Goal: Complete Application Form: Complete application form

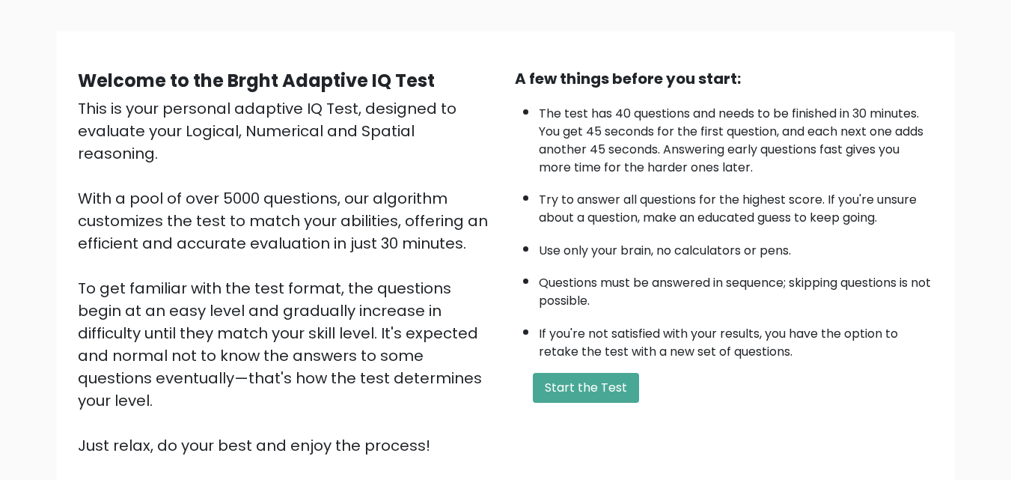
scroll to position [90, 0]
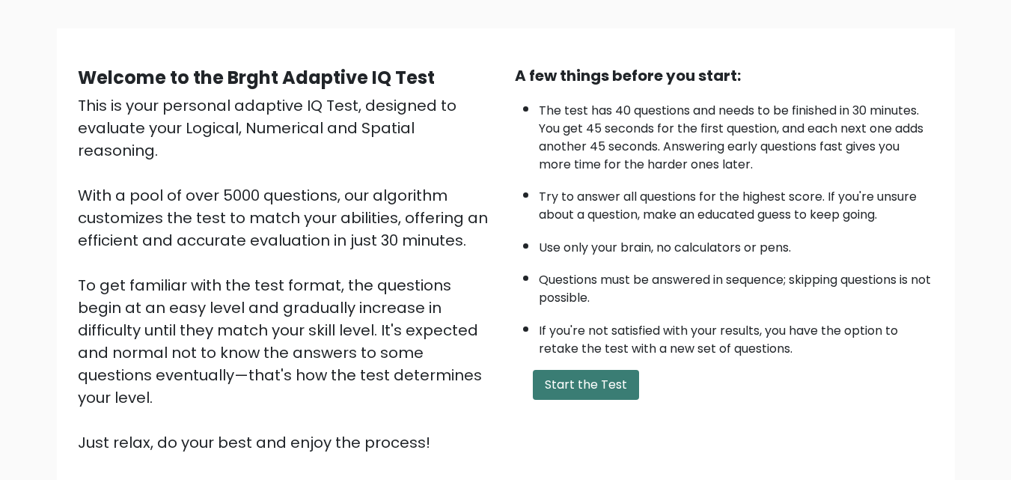
click at [606, 393] on button "Start the Test" at bounding box center [586, 385] width 106 height 30
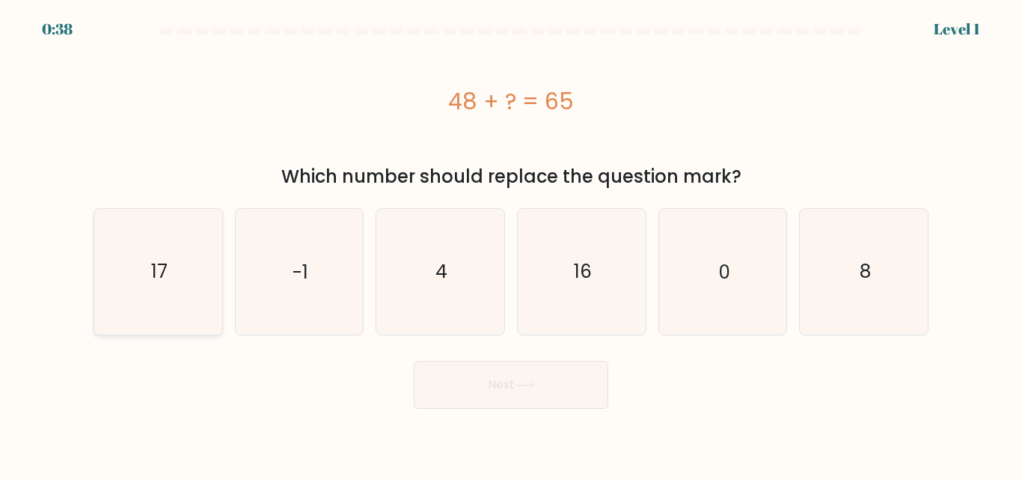
click at [129, 287] on icon "17" at bounding box center [158, 271] width 125 height 125
click at [511, 244] on input "a. 17" at bounding box center [511, 242] width 1 height 4
radio input "true"
click at [489, 381] on button "Next" at bounding box center [511, 385] width 194 height 48
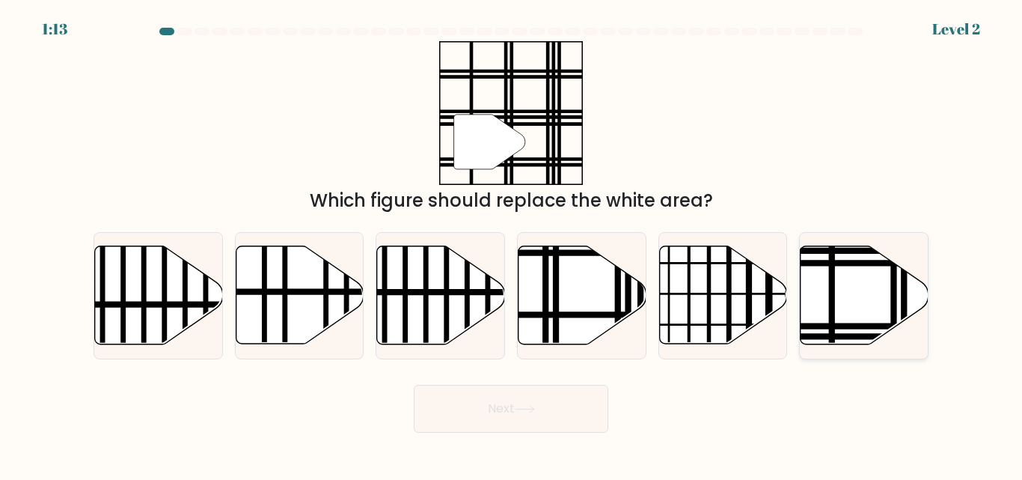
click at [862, 278] on icon at bounding box center [864, 295] width 128 height 98
click at [512, 244] on input "f." at bounding box center [511, 242] width 1 height 4
radio input "true"
click at [583, 405] on button "Next" at bounding box center [511, 409] width 194 height 48
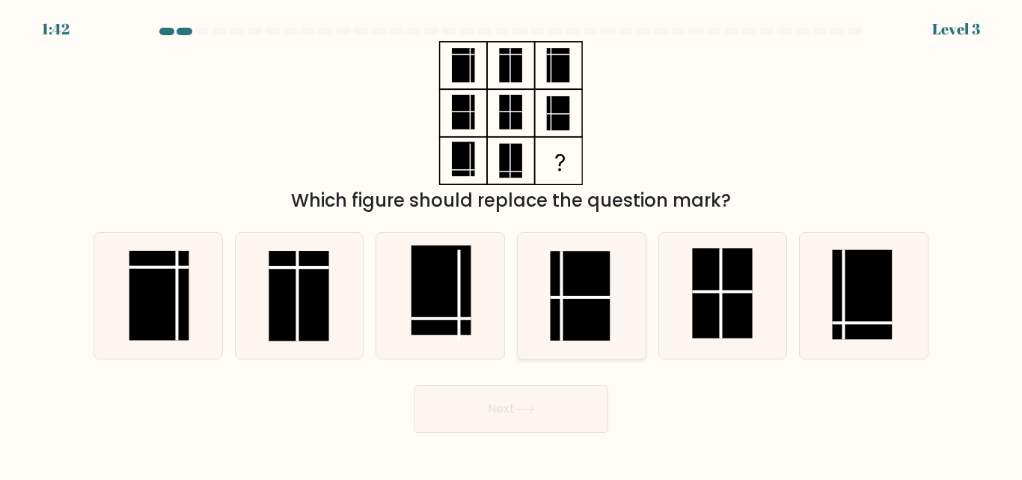
click at [597, 304] on rect at bounding box center [580, 296] width 60 height 90
click at [512, 244] on input "d." at bounding box center [511, 242] width 1 height 4
radio input "true"
click at [543, 402] on button "Next" at bounding box center [511, 409] width 194 height 48
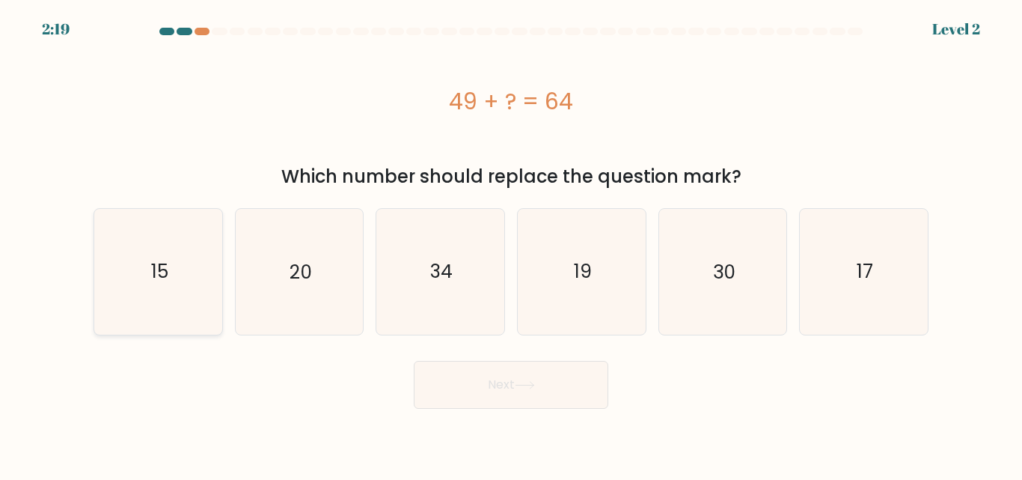
click at [146, 303] on icon "15" at bounding box center [158, 271] width 125 height 125
click at [511, 244] on input "a. 15" at bounding box center [511, 242] width 1 height 4
radio input "true"
click at [474, 388] on button "Next" at bounding box center [511, 385] width 194 height 48
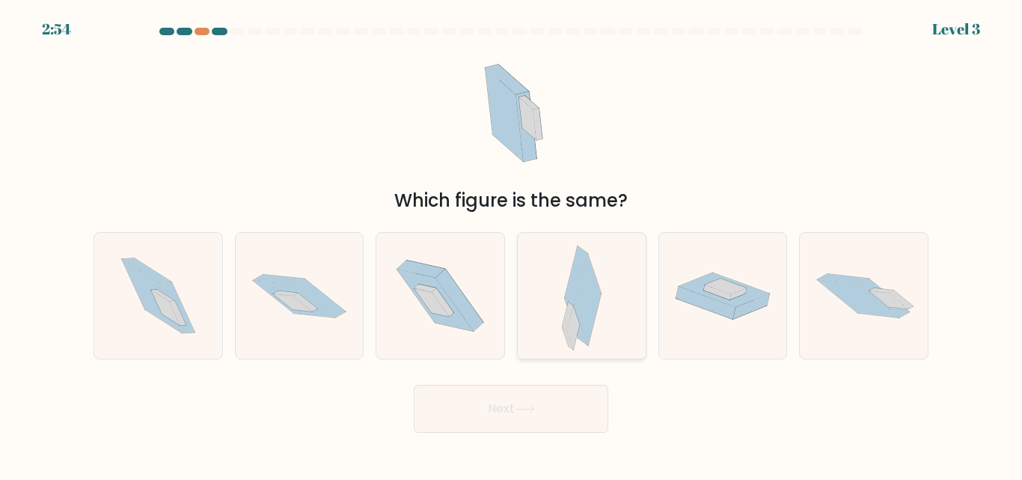
click at [576, 323] on icon at bounding box center [573, 326] width 13 height 43
click at [512, 244] on input "d." at bounding box center [511, 242] width 1 height 4
radio input "true"
click at [550, 393] on button "Next" at bounding box center [511, 409] width 194 height 48
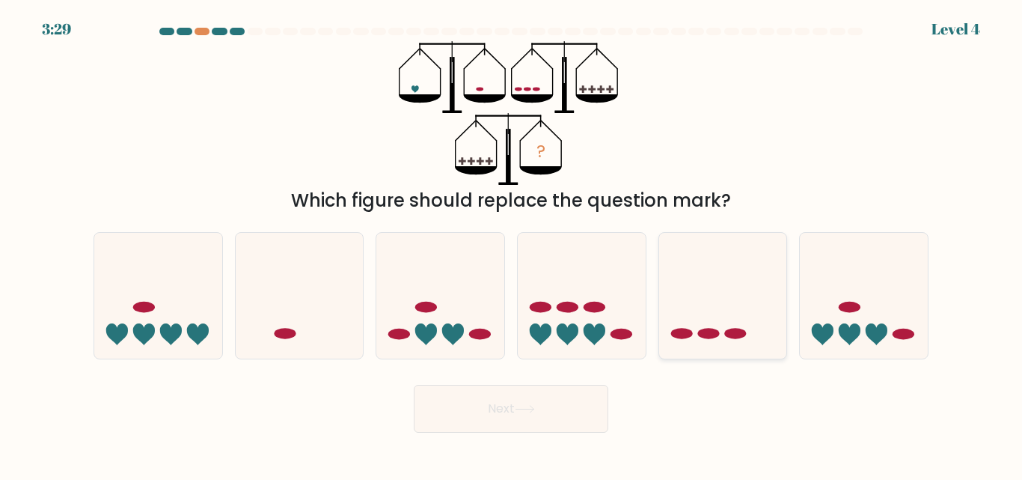
click at [750, 292] on icon at bounding box center [723, 294] width 128 height 105
click at [512, 244] on input "e." at bounding box center [511, 242] width 1 height 4
radio input "true"
click at [524, 411] on icon at bounding box center [525, 409] width 20 height 8
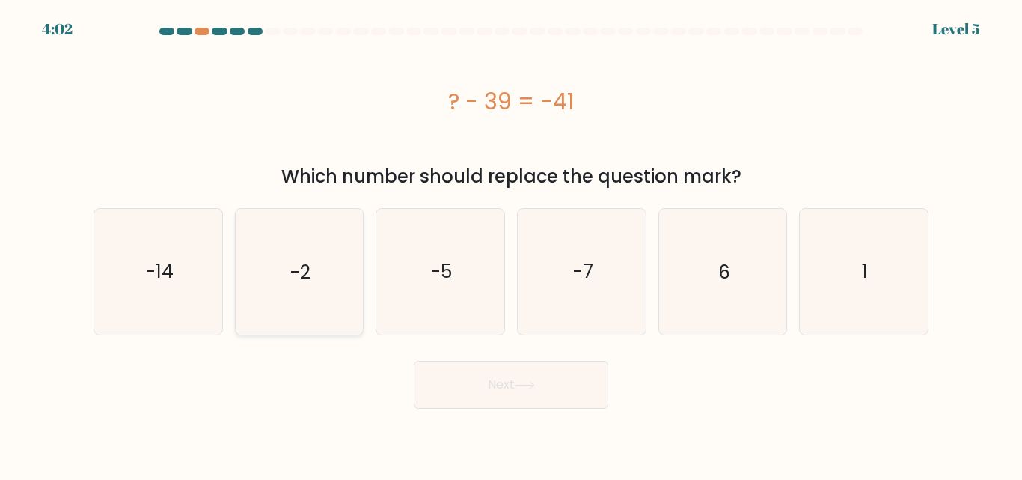
click at [300, 288] on icon "-2" at bounding box center [298, 271] width 125 height 125
click at [511, 244] on input "b. -2" at bounding box center [511, 242] width 1 height 4
radio input "true"
click at [518, 382] on icon at bounding box center [525, 385] width 20 height 8
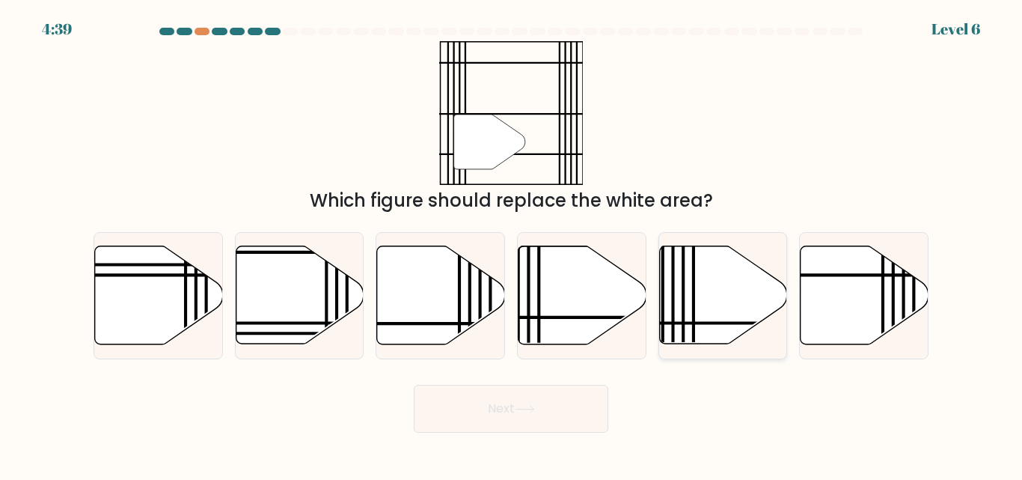
click at [697, 295] on icon at bounding box center [723, 295] width 128 height 98
click at [512, 244] on input "e." at bounding box center [511, 242] width 1 height 4
radio input "true"
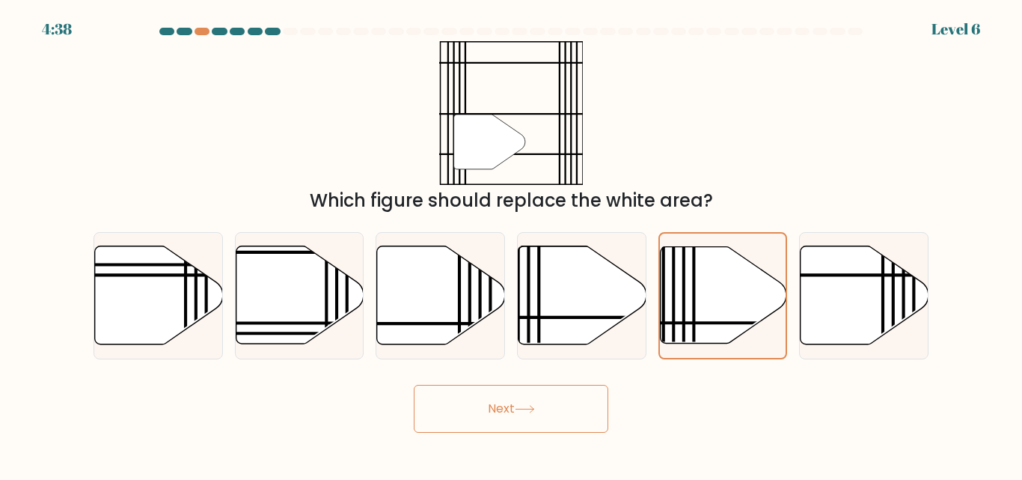
click at [558, 397] on button "Next" at bounding box center [511, 409] width 194 height 48
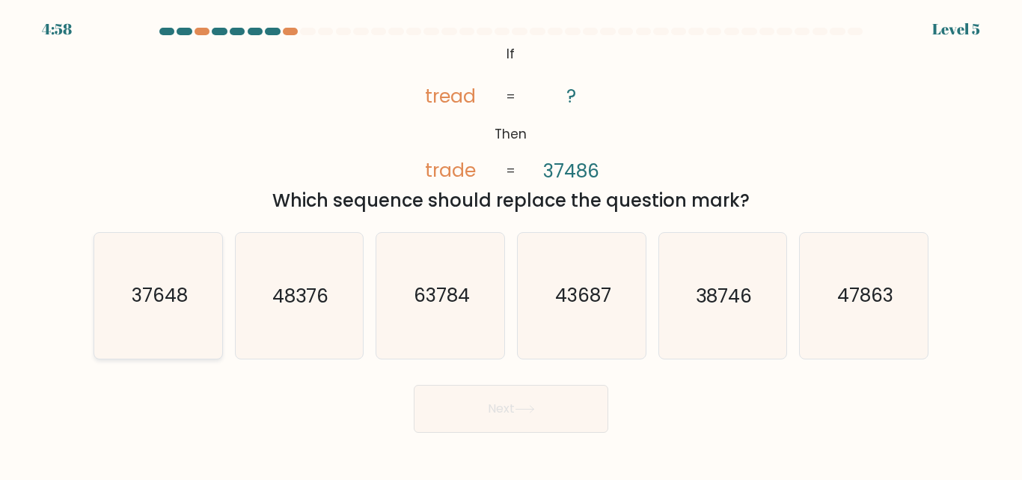
click at [197, 328] on icon "37648" at bounding box center [158, 295] width 125 height 125
click at [511, 244] on input "a. 37648" at bounding box center [511, 242] width 1 height 4
radio input "true"
click at [487, 415] on button "Next" at bounding box center [511, 409] width 194 height 48
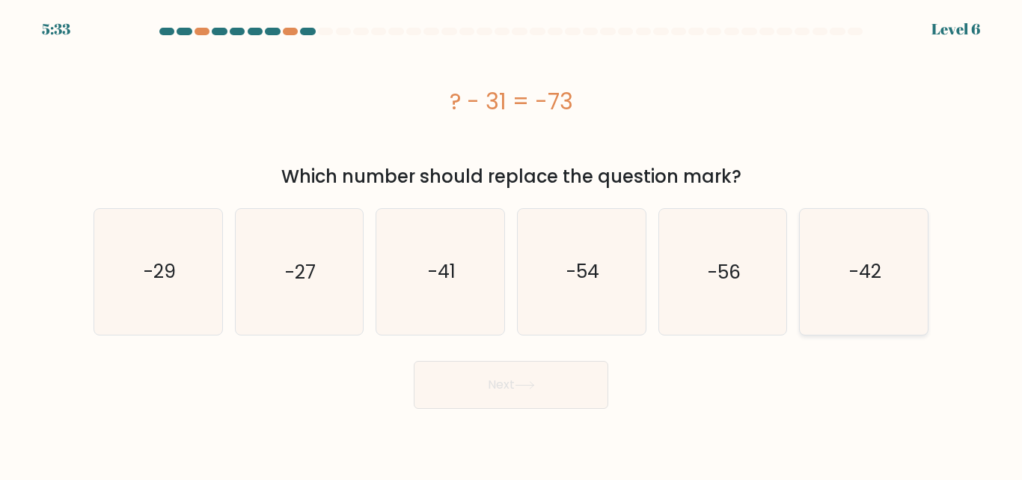
click at [910, 297] on icon "-42" at bounding box center [863, 271] width 125 height 125
click at [512, 244] on input "f. -42" at bounding box center [511, 242] width 1 height 4
radio input "true"
click at [590, 399] on button "Next" at bounding box center [511, 385] width 194 height 48
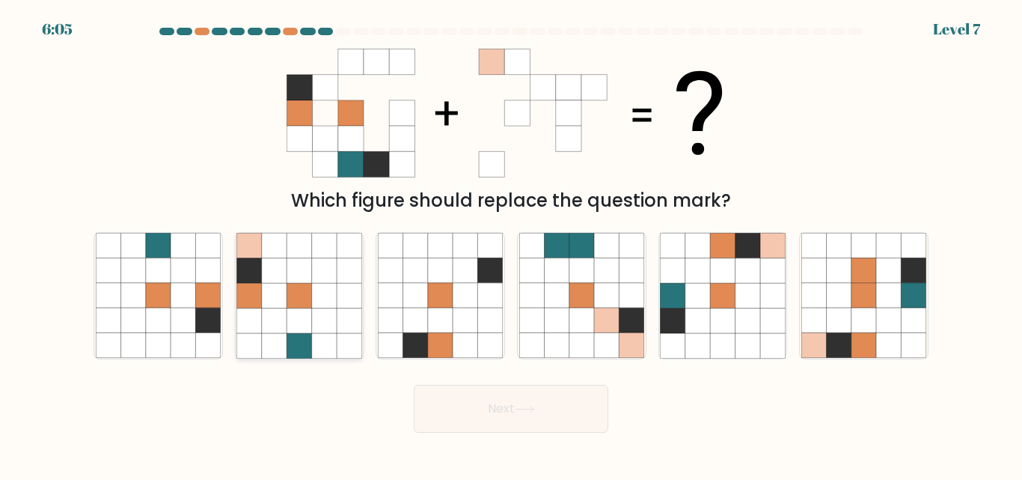
click at [318, 306] on icon at bounding box center [324, 296] width 25 height 25
click at [511, 244] on input "b." at bounding box center [511, 242] width 1 height 4
radio input "true"
click at [512, 401] on button "Next" at bounding box center [511, 409] width 194 height 48
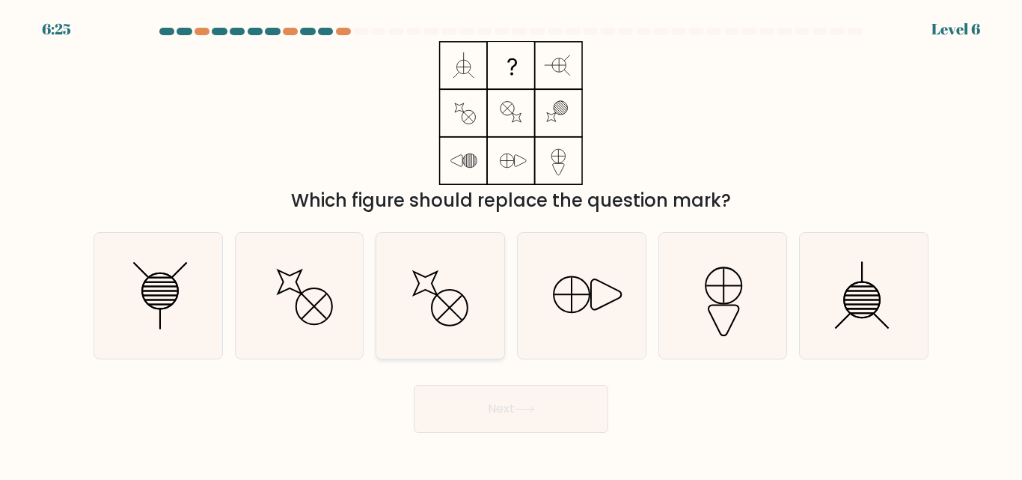
click at [445, 279] on icon at bounding box center [440, 295] width 125 height 125
click at [511, 244] on input "c." at bounding box center [511, 242] width 1 height 4
radio input "true"
click at [522, 422] on button "Next" at bounding box center [511, 409] width 194 height 48
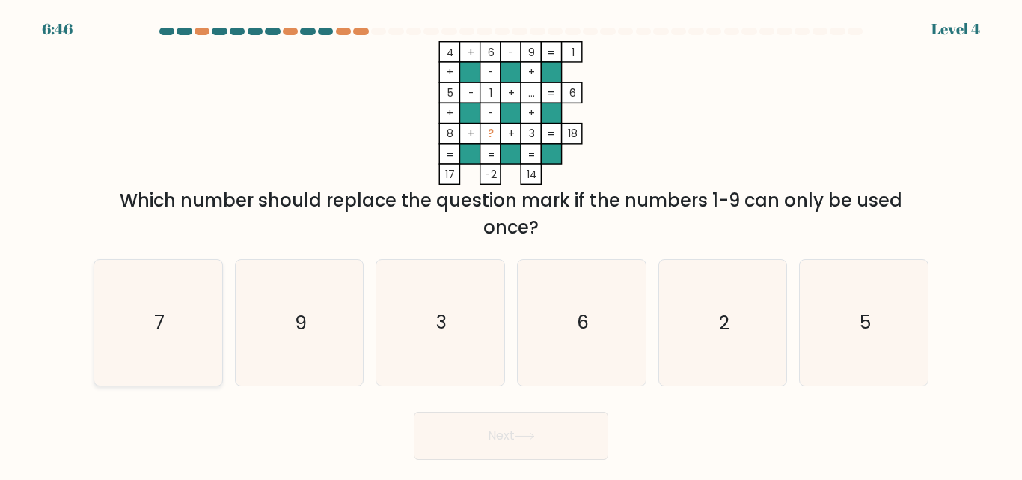
click at [185, 319] on icon "7" at bounding box center [158, 322] width 125 height 125
click at [511, 244] on input "a. 7" at bounding box center [511, 242] width 1 height 4
radio input "true"
click at [525, 434] on icon at bounding box center [525, 436] width 20 height 8
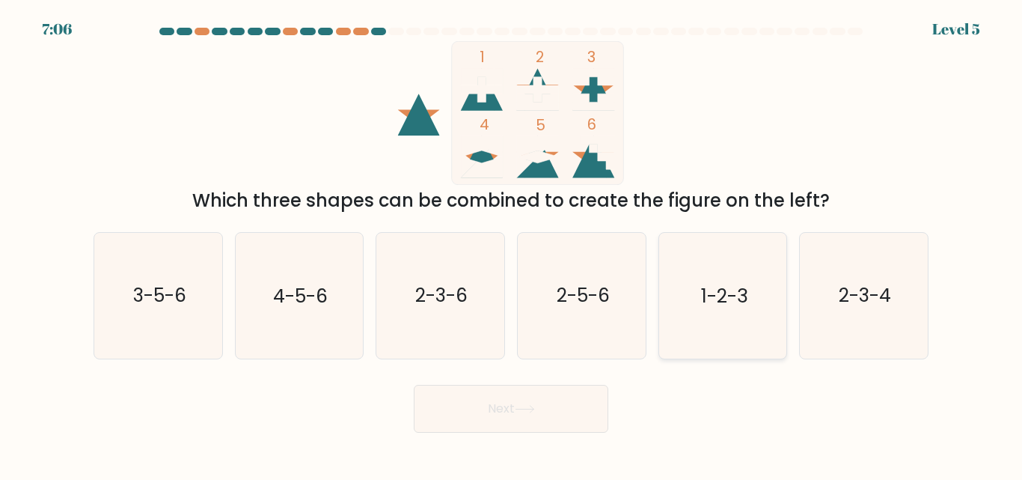
click at [707, 244] on icon "1-2-3" at bounding box center [722, 295] width 125 height 125
click at [512, 244] on input "e. 1-2-3" at bounding box center [511, 242] width 1 height 4
radio input "true"
click at [560, 396] on button "Next" at bounding box center [511, 409] width 194 height 48
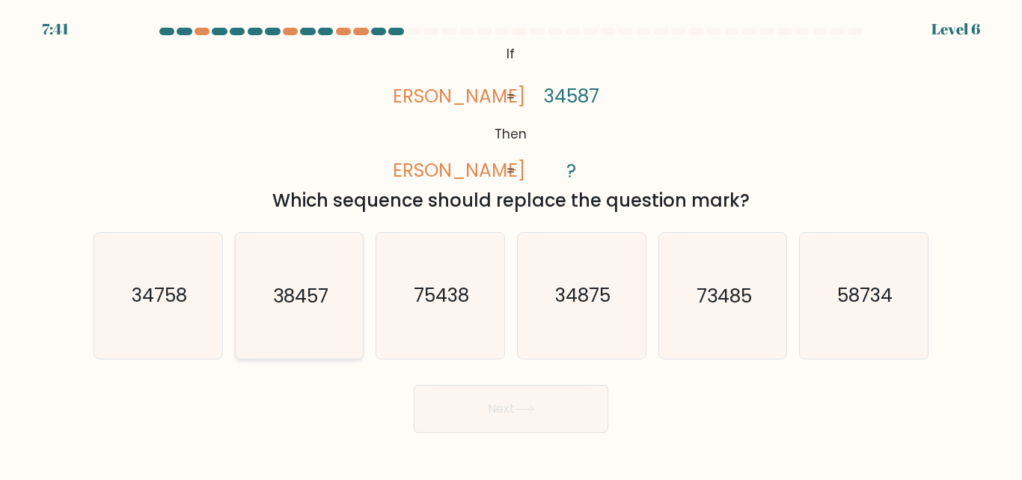
click at [307, 337] on icon "38457" at bounding box center [298, 295] width 125 height 125
click at [511, 244] on input "b. 38457" at bounding box center [511, 242] width 1 height 4
radio input "true"
click at [524, 411] on icon at bounding box center [525, 409] width 20 height 8
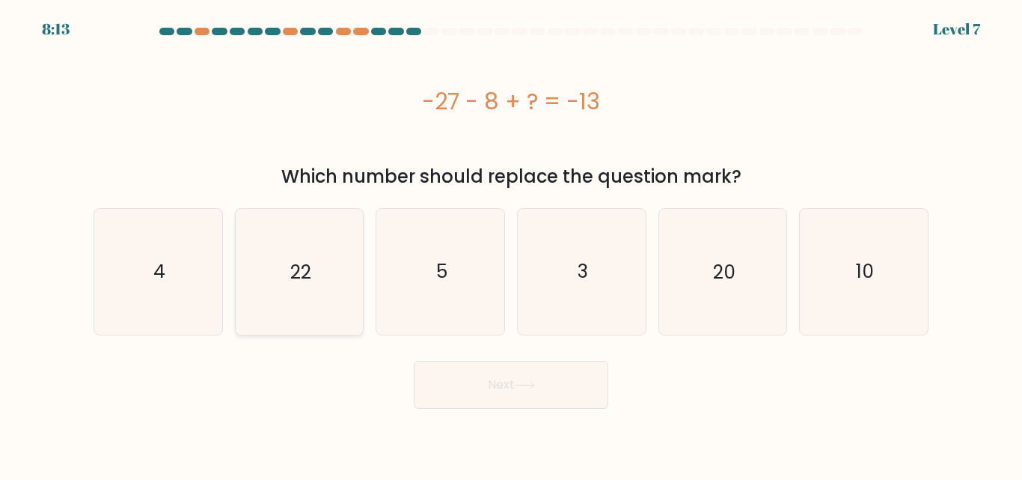
click at [287, 298] on icon "22" at bounding box center [298, 271] width 125 height 125
click at [511, 244] on input "b. 22" at bounding box center [511, 242] width 1 height 4
radio input "true"
click at [494, 404] on button "Next" at bounding box center [511, 385] width 194 height 48
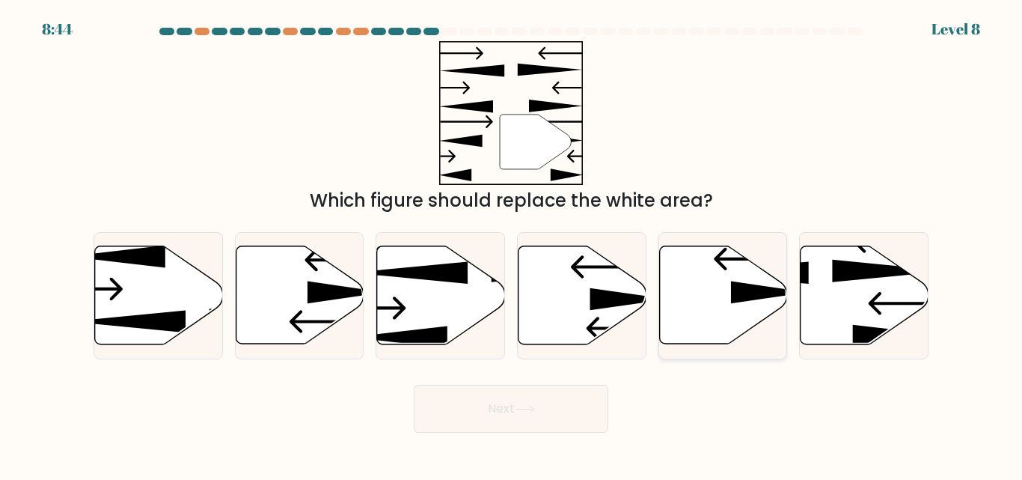
click at [689, 330] on icon at bounding box center [723, 295] width 128 height 98
click at [512, 244] on input "e." at bounding box center [511, 242] width 1 height 4
radio input "true"
click at [527, 419] on button "Next" at bounding box center [511, 409] width 194 height 48
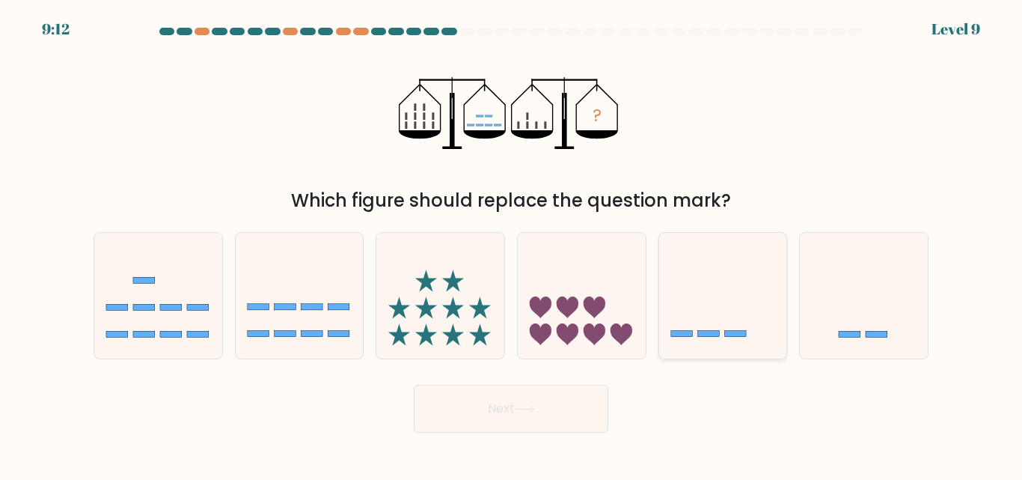
click at [701, 268] on icon at bounding box center [723, 294] width 128 height 105
click at [512, 244] on input "e." at bounding box center [511, 242] width 1 height 4
radio input "true"
click at [551, 396] on button "Next" at bounding box center [511, 409] width 194 height 48
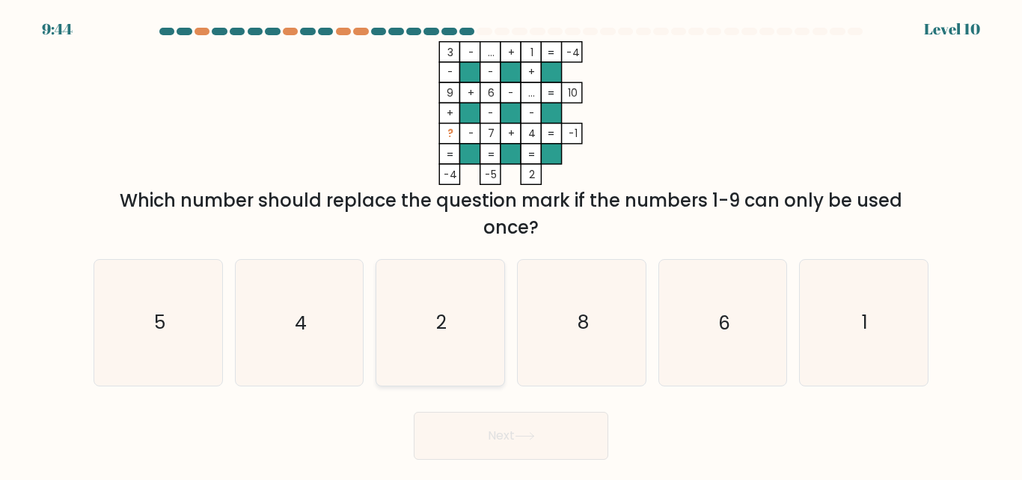
click at [471, 322] on icon "2" at bounding box center [440, 322] width 125 height 125
click at [511, 244] on input "c. 2" at bounding box center [511, 242] width 1 height 4
radio input "true"
click at [689, 410] on div "Next" at bounding box center [511, 431] width 853 height 55
click at [802, 321] on icon "1" at bounding box center [863, 322] width 125 height 125
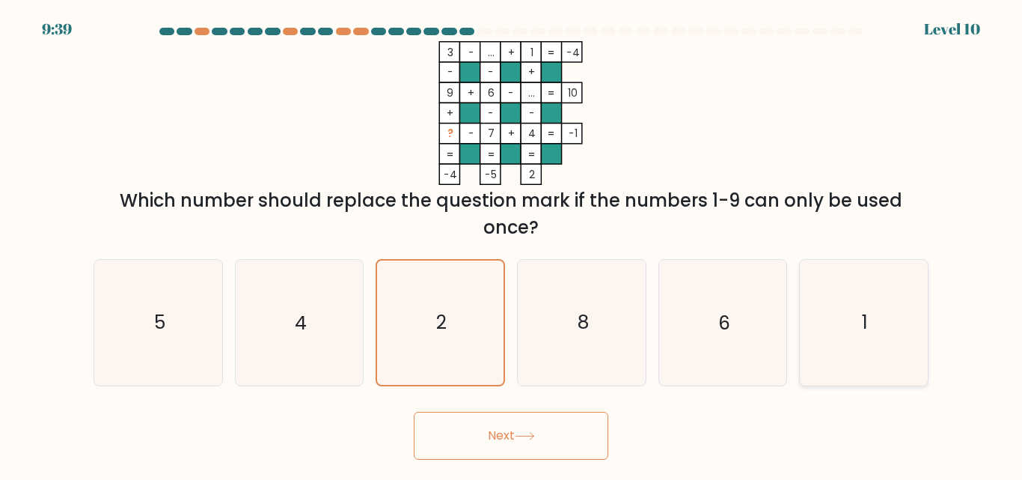
click at [512, 244] on input "f. 1" at bounding box center [511, 242] width 1 height 4
radio input "true"
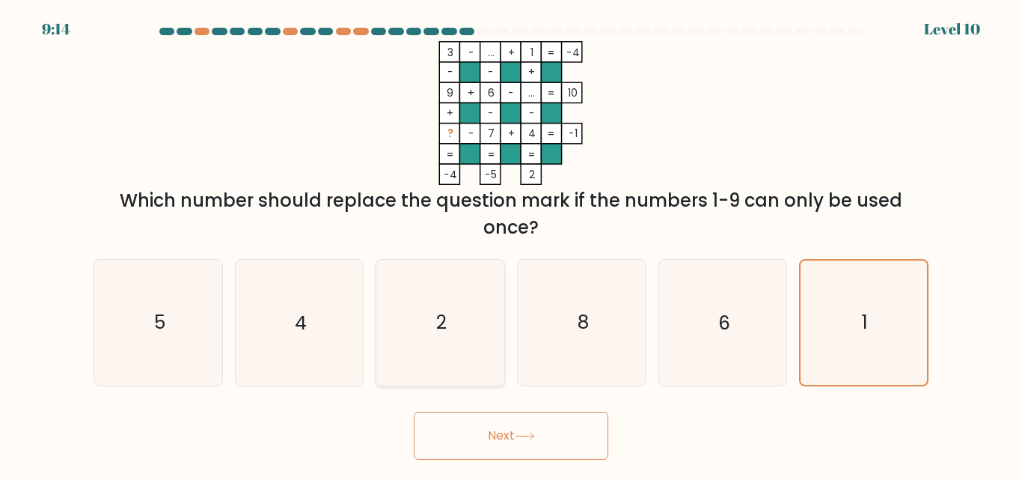
click at [466, 287] on icon "2" at bounding box center [440, 322] width 125 height 125
click at [511, 244] on input "c. 2" at bounding box center [511, 242] width 1 height 4
radio input "true"
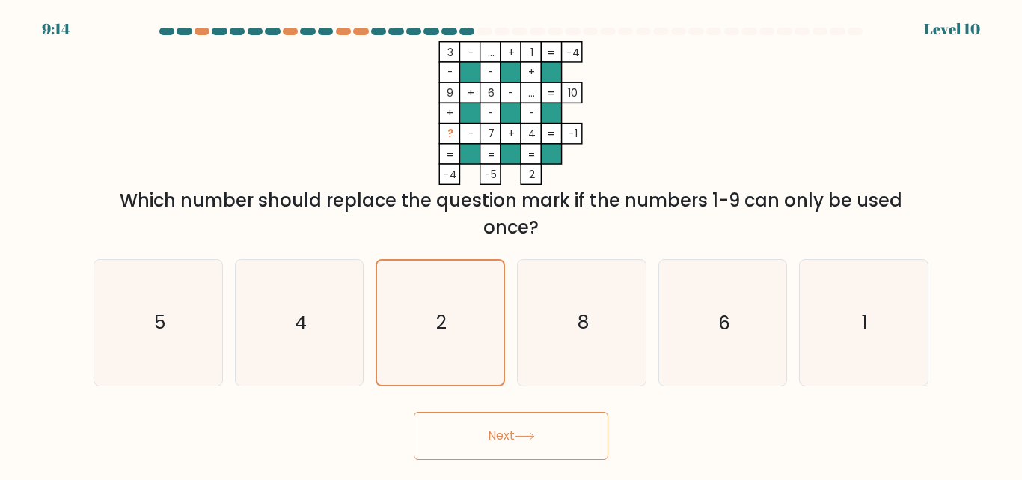
click at [520, 411] on button "Next" at bounding box center [511, 435] width 194 height 48
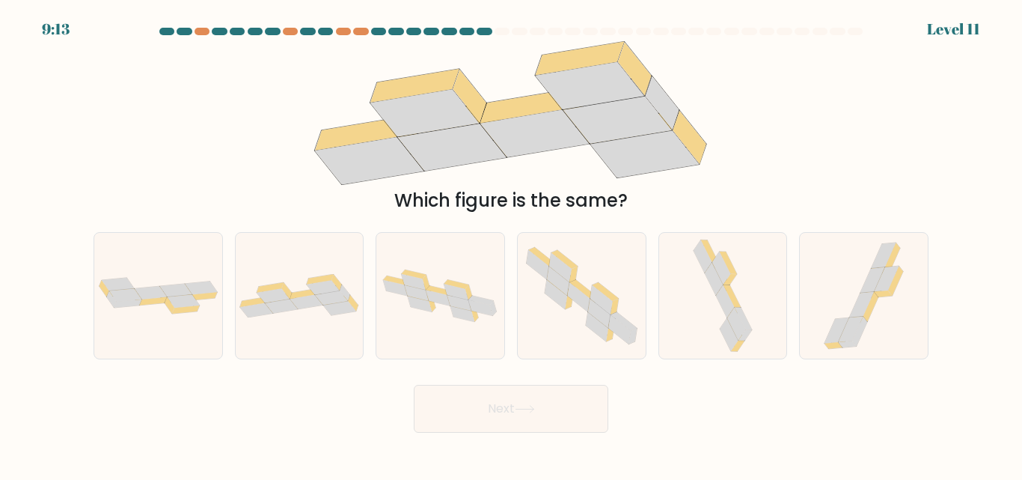
click at [533, 429] on button "Next" at bounding box center [511, 409] width 194 height 48
click at [833, 312] on icon at bounding box center [864, 295] width 94 height 125
click at [512, 244] on input "f." at bounding box center [511, 242] width 1 height 4
radio input "true"
click at [552, 410] on button "Next" at bounding box center [511, 409] width 194 height 48
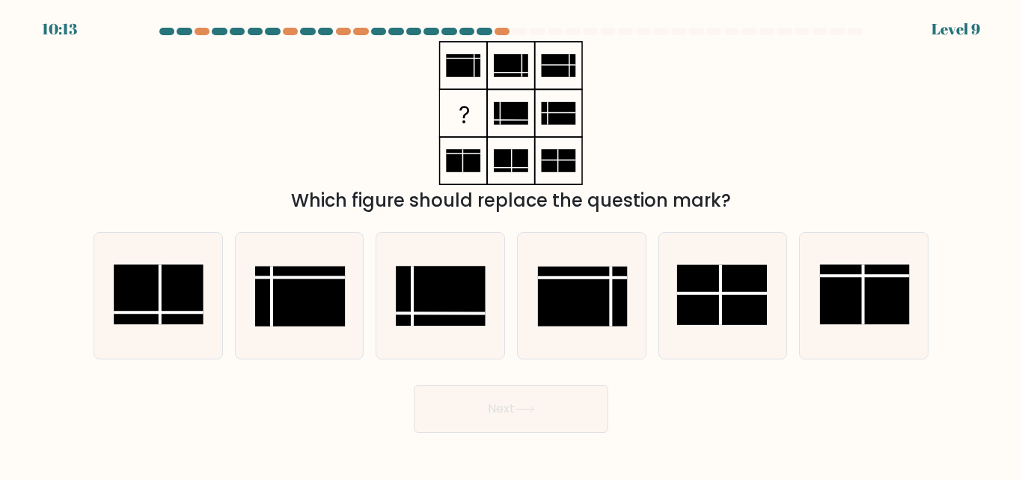
drag, startPoint x: 608, startPoint y: 284, endPoint x: 527, endPoint y: 406, distance: 147.3
click at [527, 406] on form at bounding box center [511, 230] width 1022 height 405
click at [335, 264] on icon at bounding box center [298, 295] width 125 height 125
click at [511, 244] on input "b." at bounding box center [511, 242] width 1 height 4
radio input "true"
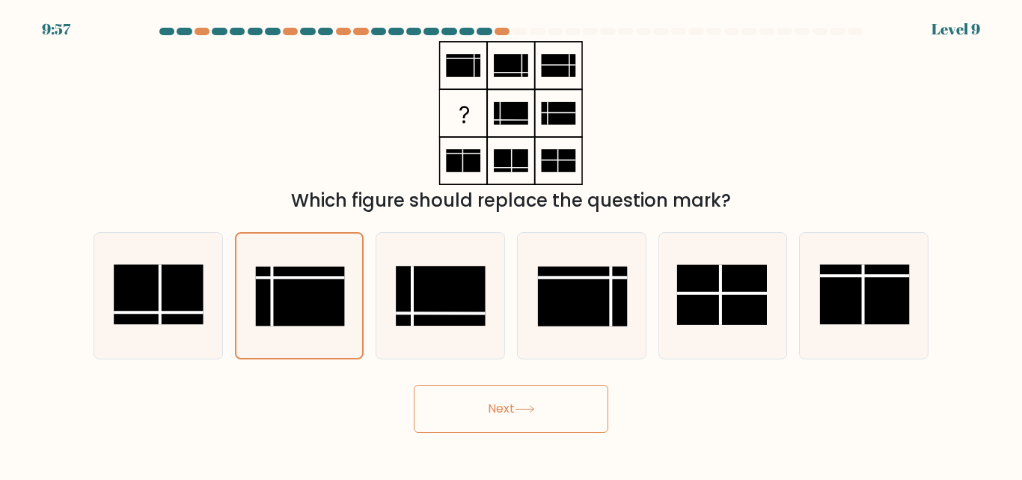
click at [478, 402] on button "Next" at bounding box center [511, 409] width 194 height 48
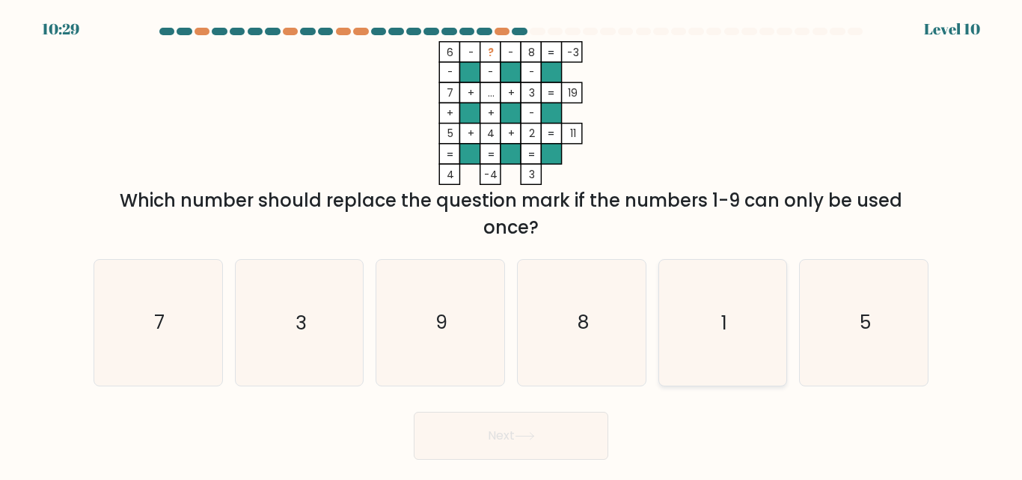
click at [743, 356] on icon "1" at bounding box center [722, 322] width 125 height 125
click at [512, 244] on input "e. 1" at bounding box center [511, 242] width 1 height 4
radio input "true"
click at [572, 437] on button "Next" at bounding box center [511, 435] width 194 height 48
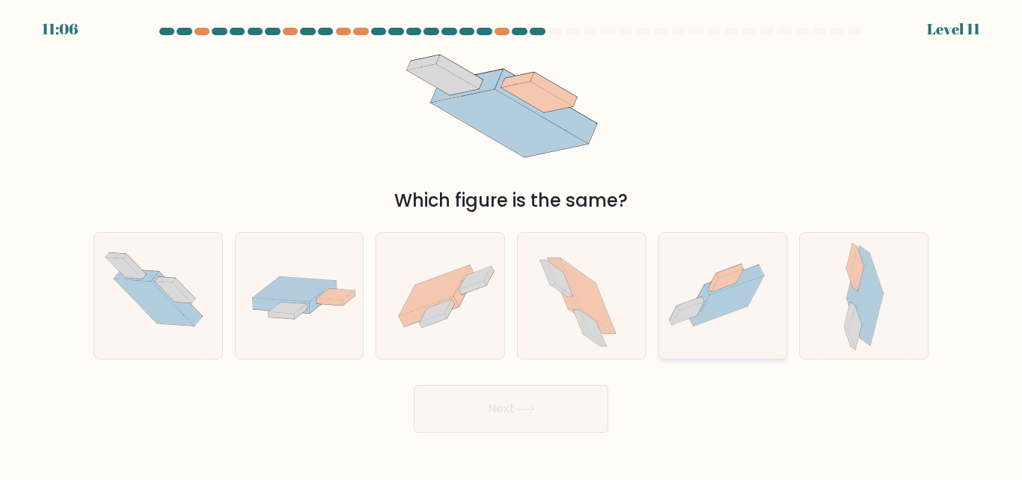
click at [719, 278] on icon at bounding box center [729, 270] width 27 height 13
click at [512, 244] on input "e." at bounding box center [511, 242] width 1 height 4
radio input "true"
click at [534, 405] on icon at bounding box center [525, 409] width 20 height 8
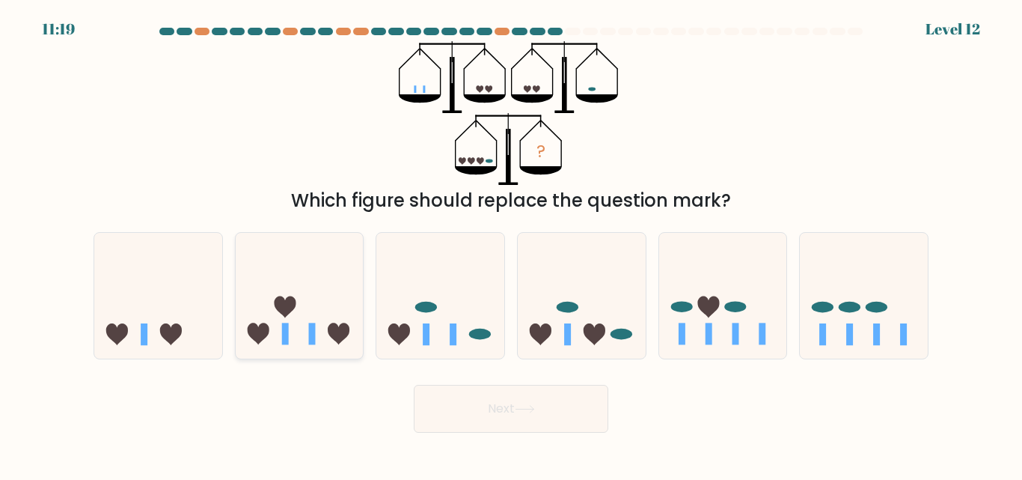
click at [304, 337] on icon at bounding box center [300, 294] width 128 height 105
click at [511, 244] on input "b." at bounding box center [511, 242] width 1 height 4
radio input "true"
click at [511, 409] on button "Next" at bounding box center [511, 409] width 194 height 48
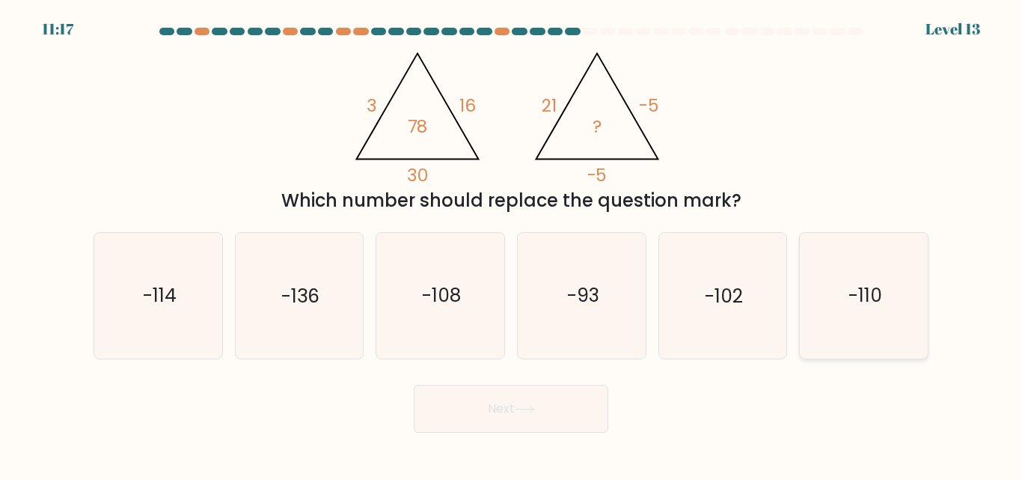
click at [869, 237] on icon "-110" at bounding box center [863, 295] width 125 height 125
click at [512, 240] on input "f. -110" at bounding box center [511, 242] width 1 height 4
radio input "true"
click at [563, 404] on button "Next" at bounding box center [511, 409] width 194 height 48
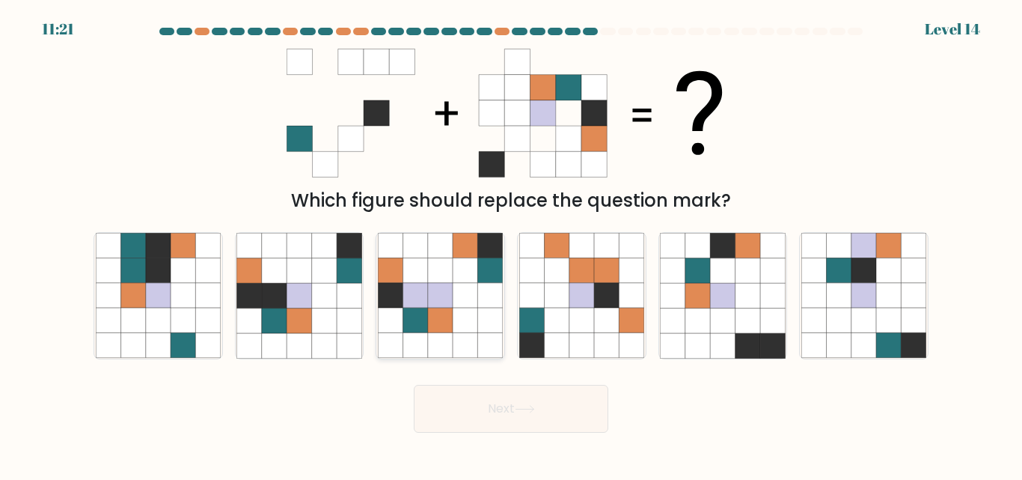
click at [436, 342] on icon at bounding box center [440, 345] width 25 height 25
click at [511, 244] on input "c." at bounding box center [511, 242] width 1 height 4
radio input "true"
click at [492, 402] on button "Next" at bounding box center [511, 409] width 194 height 48
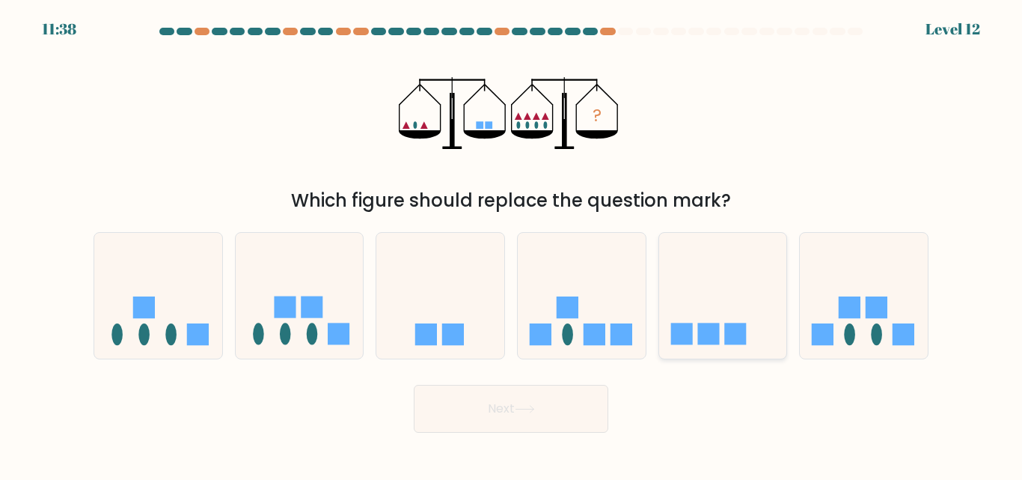
click at [699, 325] on rect at bounding box center [708, 334] width 22 height 22
click at [512, 244] on input "e." at bounding box center [511, 242] width 1 height 4
radio input "true"
click at [535, 410] on icon at bounding box center [525, 409] width 20 height 8
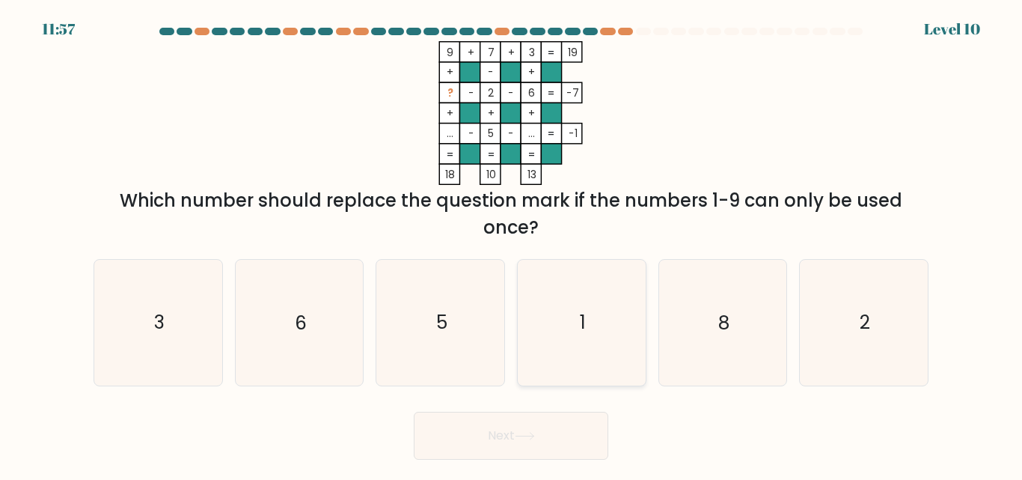
click at [561, 323] on icon "1" at bounding box center [581, 322] width 125 height 125
click at [512, 244] on input "d. 1" at bounding box center [511, 242] width 1 height 4
radio input "true"
click at [556, 429] on button "Next" at bounding box center [511, 435] width 194 height 48
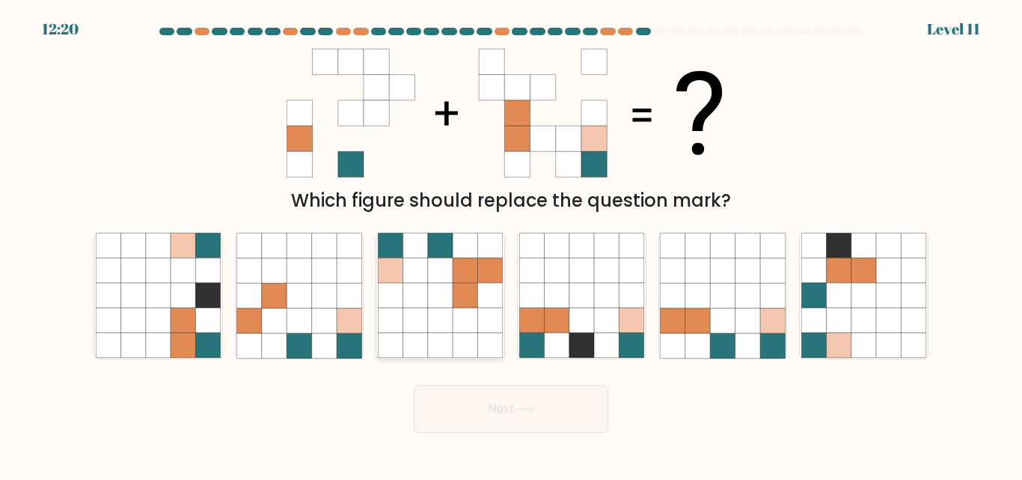
click at [451, 320] on icon at bounding box center [440, 320] width 25 height 25
click at [511, 244] on input "c." at bounding box center [511, 242] width 1 height 4
radio input "true"
click at [505, 390] on button "Next" at bounding box center [511, 409] width 194 height 48
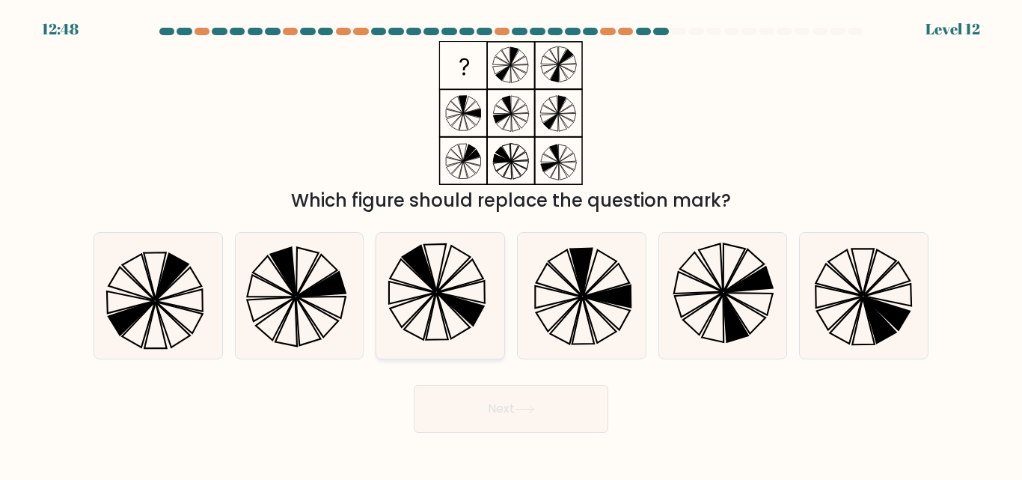
drag, startPoint x: 426, startPoint y: 281, endPoint x: 440, endPoint y: 285, distance: 14.7
click at [440, 285] on icon at bounding box center [440, 295] width 125 height 125
click at [511, 244] on input "c." at bounding box center [511, 242] width 1 height 4
radio input "true"
click at [440, 285] on icon at bounding box center [453, 269] width 33 height 46
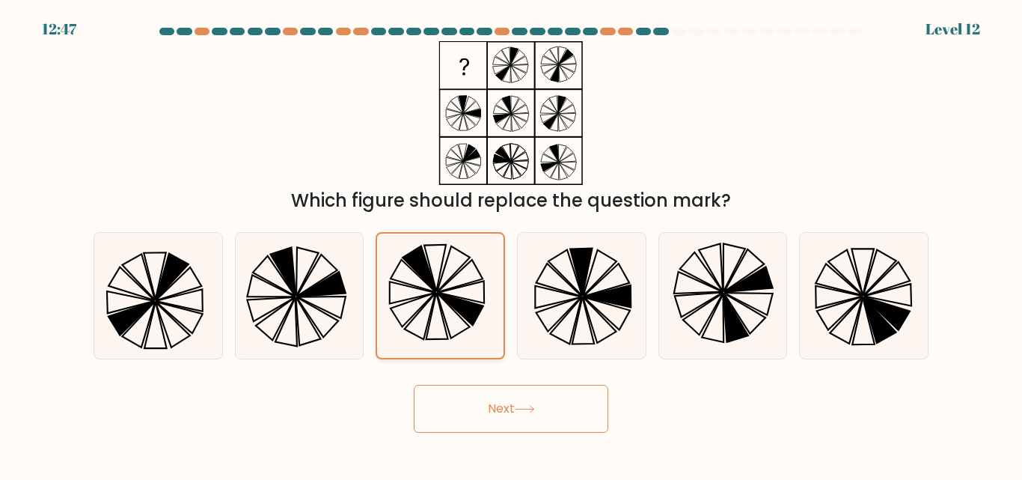
click at [511, 244] on input "c." at bounding box center [511, 242] width 1 height 4
click at [499, 417] on button "Next" at bounding box center [511, 409] width 194 height 48
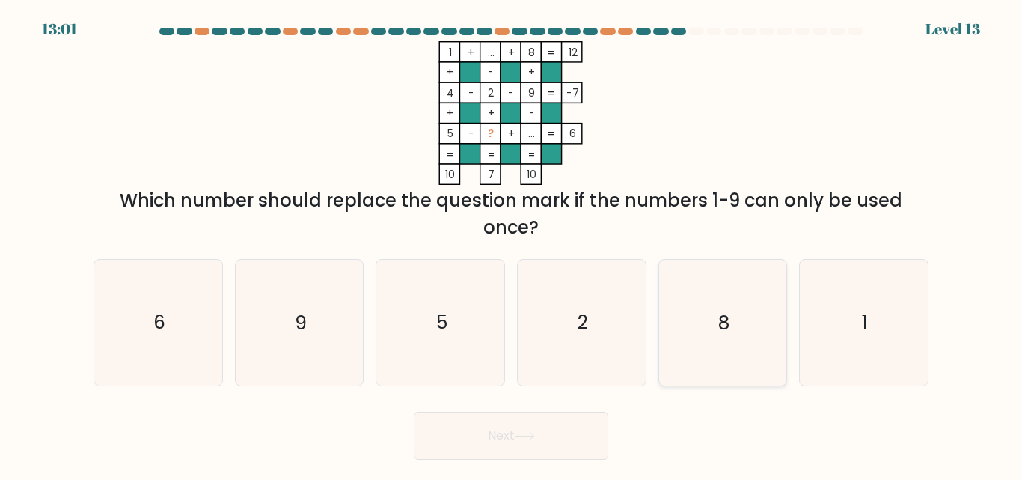
click at [743, 321] on icon "8" at bounding box center [722, 322] width 125 height 125
click at [512, 244] on input "e. 8" at bounding box center [511, 242] width 1 height 4
radio input "true"
click at [484, 437] on button "Next" at bounding box center [511, 435] width 194 height 48
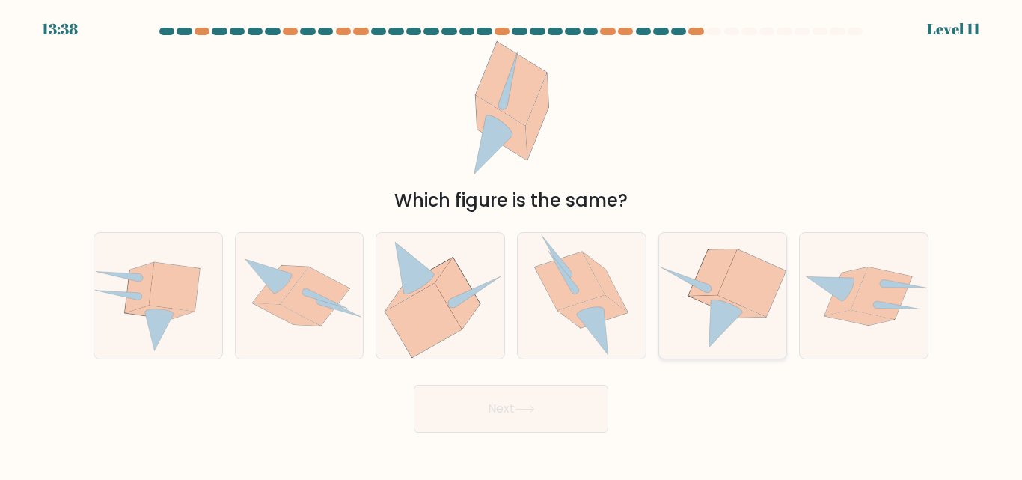
click at [750, 336] on icon at bounding box center [723, 296] width 128 height 116
click at [512, 244] on input "e." at bounding box center [511, 242] width 1 height 4
radio input "true"
click at [574, 394] on button "Next" at bounding box center [511, 409] width 194 height 48
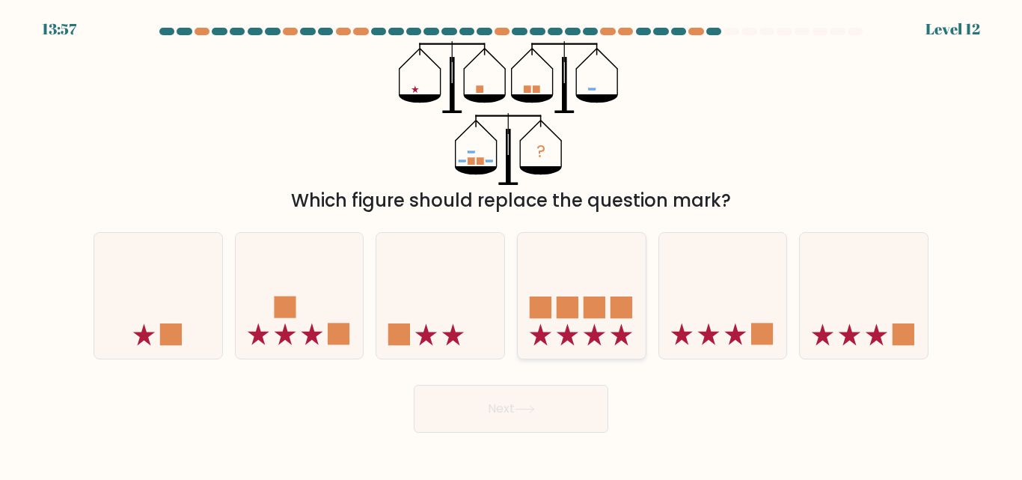
click at [592, 350] on div at bounding box center [581, 295] width 129 height 126
click at [512, 244] on input "d." at bounding box center [511, 242] width 1 height 4
radio input "true"
click at [561, 409] on button "Next" at bounding box center [511, 409] width 194 height 48
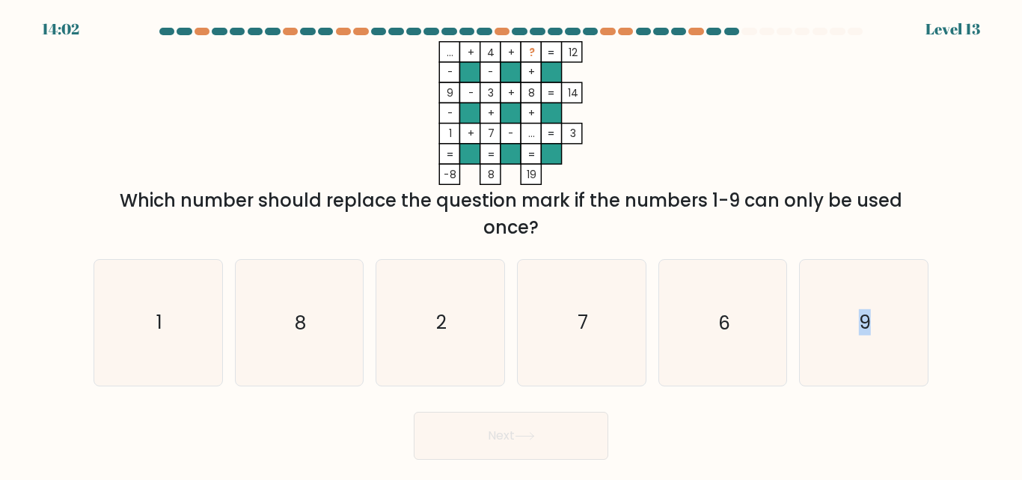
drag, startPoint x: 739, startPoint y: 348, endPoint x: 531, endPoint y: 432, distance: 224.2
click at [531, 432] on form at bounding box center [511, 244] width 1022 height 432
click at [674, 346] on icon "6" at bounding box center [722, 322] width 125 height 125
click at [512, 244] on input "e. 6" at bounding box center [511, 242] width 1 height 4
radio input "true"
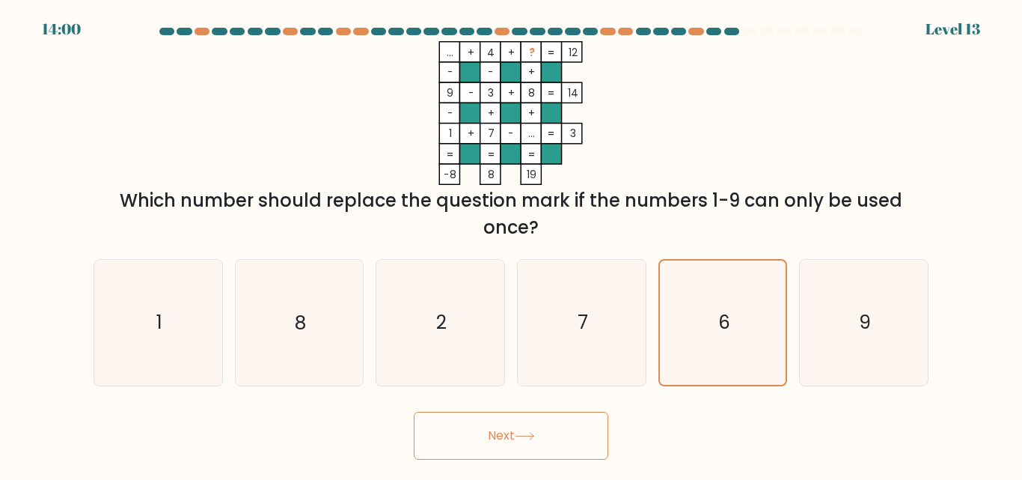
click at [558, 428] on button "Next" at bounding box center [511, 435] width 194 height 48
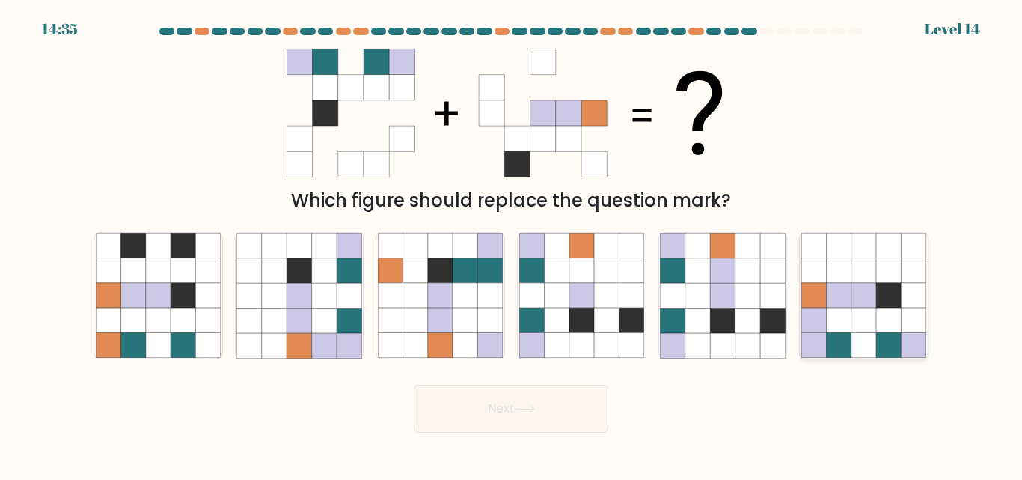
click at [884, 301] on icon at bounding box center [888, 296] width 25 height 25
click at [512, 244] on input "f." at bounding box center [511, 242] width 1 height 4
radio input "true"
click at [573, 427] on button "Next" at bounding box center [511, 409] width 194 height 48
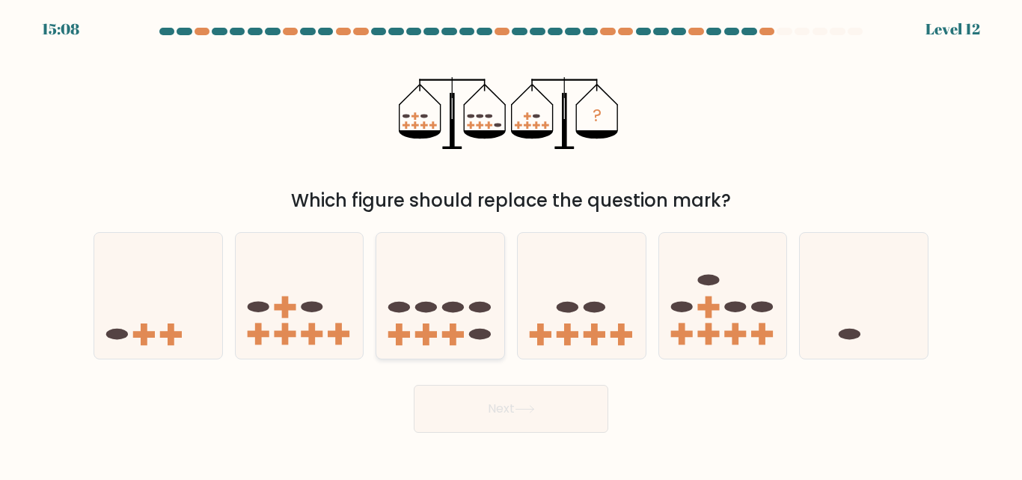
click at [402, 319] on icon at bounding box center [440, 294] width 128 height 105
click at [511, 244] on input "c." at bounding box center [511, 242] width 1 height 4
radio input "true"
click at [486, 420] on button "Next" at bounding box center [511, 409] width 194 height 48
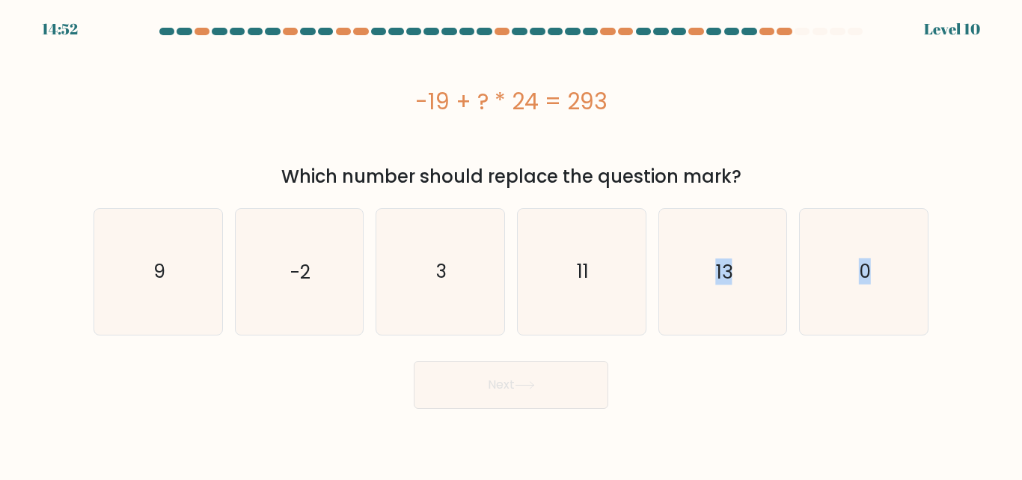
drag, startPoint x: 716, startPoint y: 283, endPoint x: 565, endPoint y: 384, distance: 181.7
click at [565, 384] on form "a. 9" at bounding box center [511, 218] width 1022 height 381
click at [565, 384] on button "Next" at bounding box center [511, 385] width 194 height 48
click at [684, 276] on icon "13" at bounding box center [722, 271] width 125 height 125
click at [512, 244] on input "e. 13" at bounding box center [511, 242] width 1 height 4
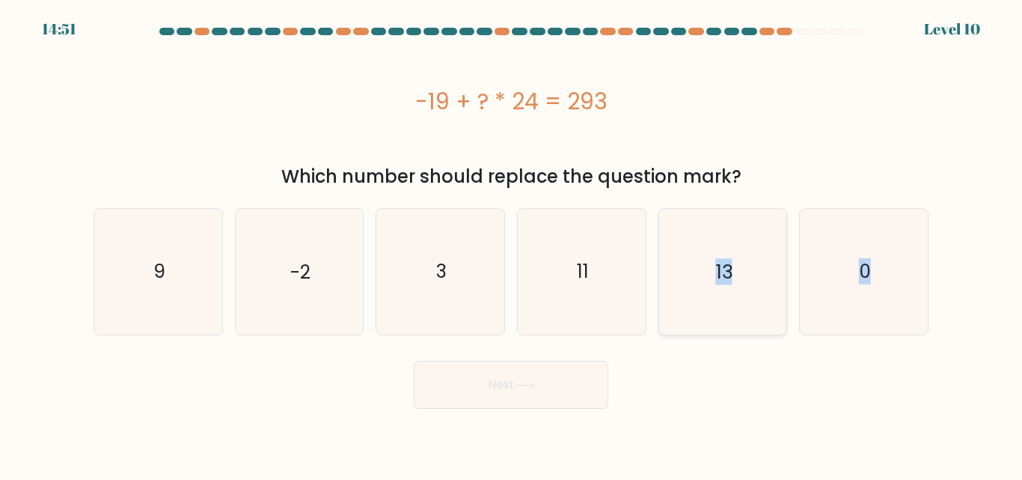
radio input "true"
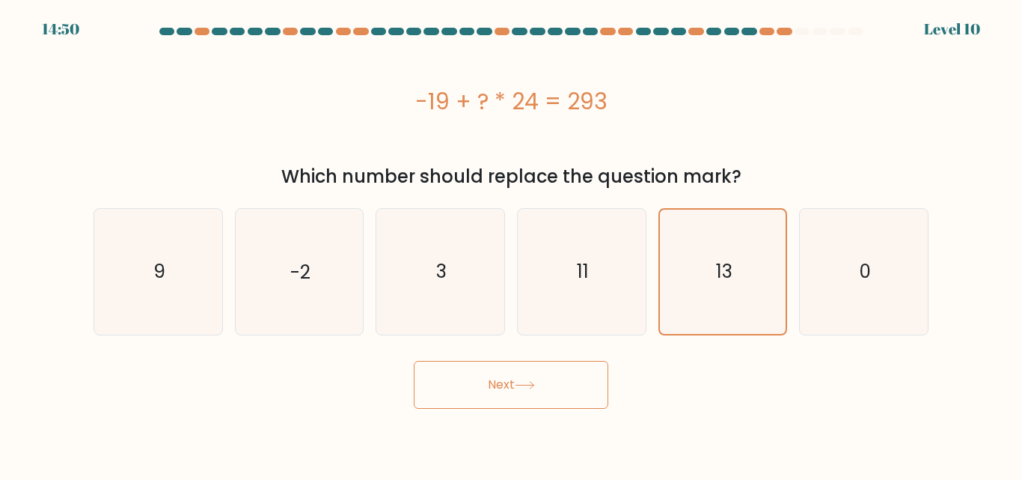
click at [539, 402] on button "Next" at bounding box center [511, 385] width 194 height 48
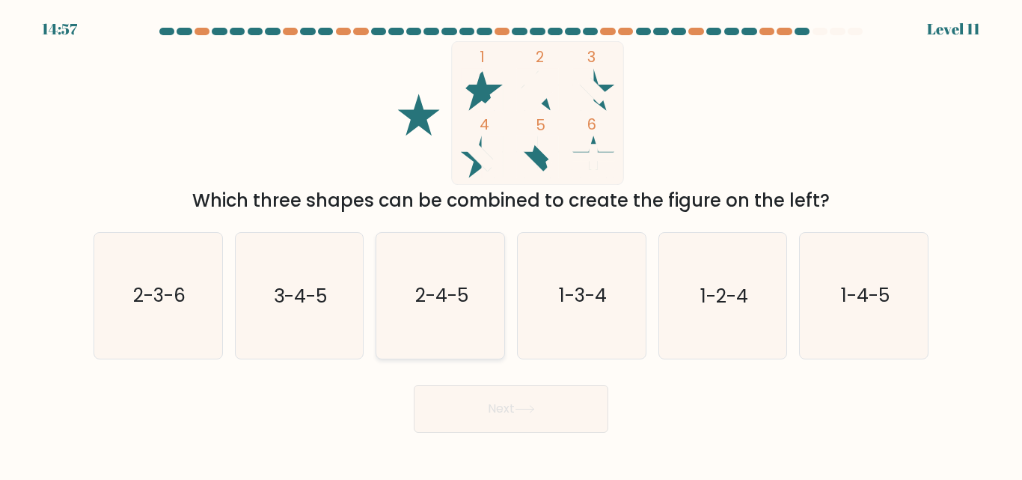
click at [453, 316] on icon "2-4-5" at bounding box center [440, 295] width 125 height 125
click at [511, 244] on input "c. 2-4-5" at bounding box center [511, 242] width 1 height 4
radio input "true"
click at [508, 414] on button "Next" at bounding box center [511, 409] width 194 height 48
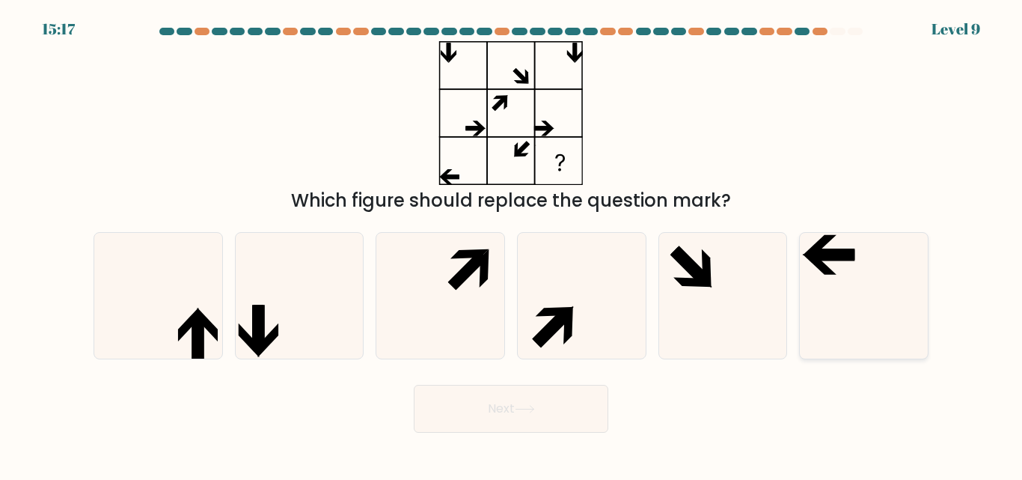
click at [855, 336] on icon at bounding box center [863, 295] width 125 height 125
click at [512, 244] on input "f." at bounding box center [511, 242] width 1 height 4
radio input "true"
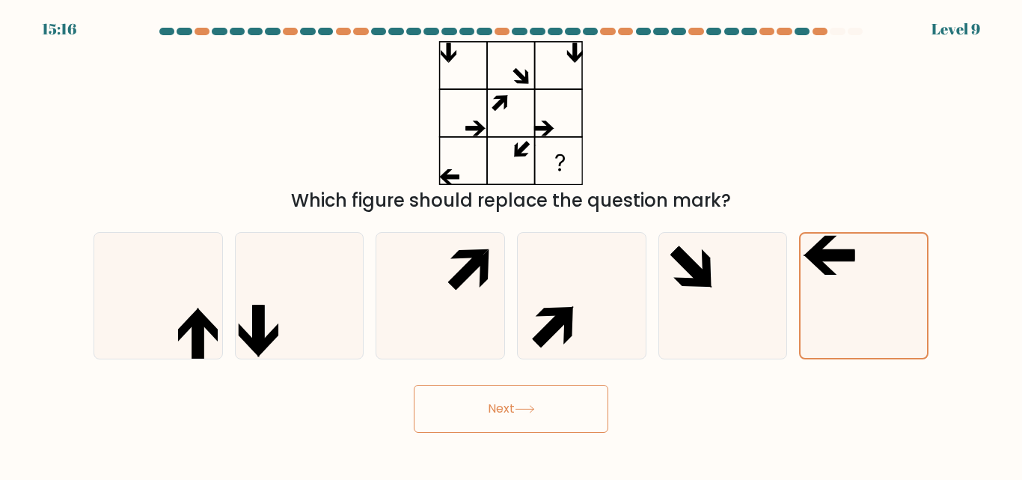
click at [530, 433] on body "15:16 Level 9" at bounding box center [511, 240] width 1022 height 480
click at [543, 401] on button "Next" at bounding box center [511, 409] width 194 height 48
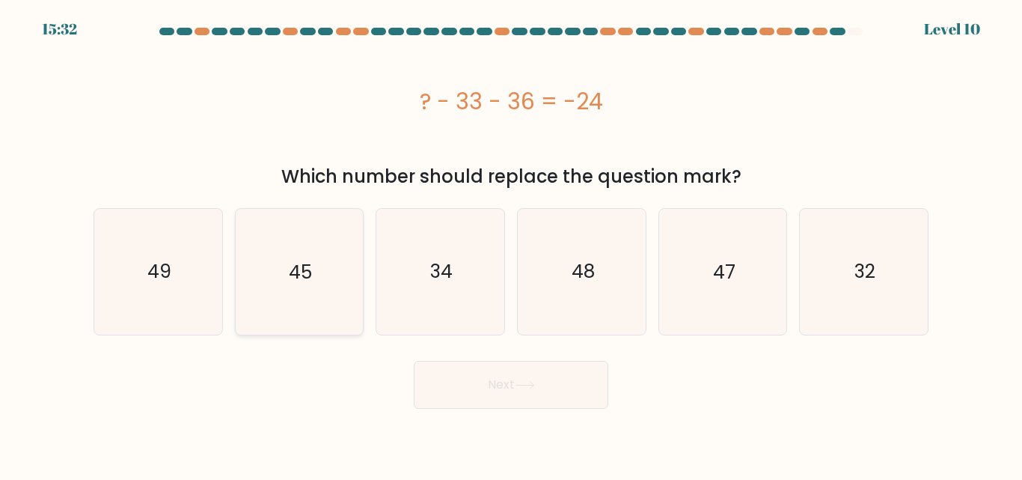
click at [298, 300] on icon "45" at bounding box center [298, 271] width 125 height 125
click at [511, 244] on input "b. 45" at bounding box center [511, 242] width 1 height 4
radio input "true"
click at [557, 408] on body "15:31 Level 10" at bounding box center [511, 240] width 1022 height 480
click at [563, 386] on button "Next" at bounding box center [511, 385] width 194 height 48
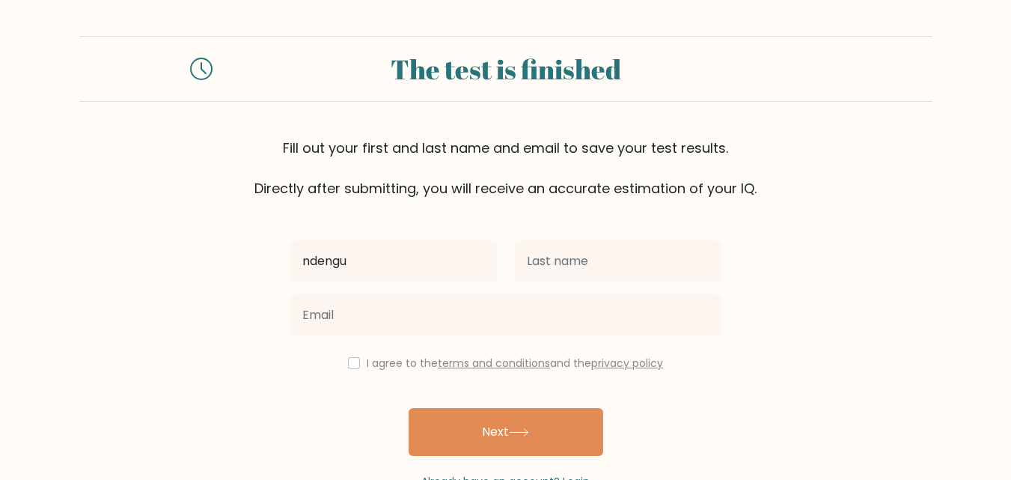
type input "ndengu"
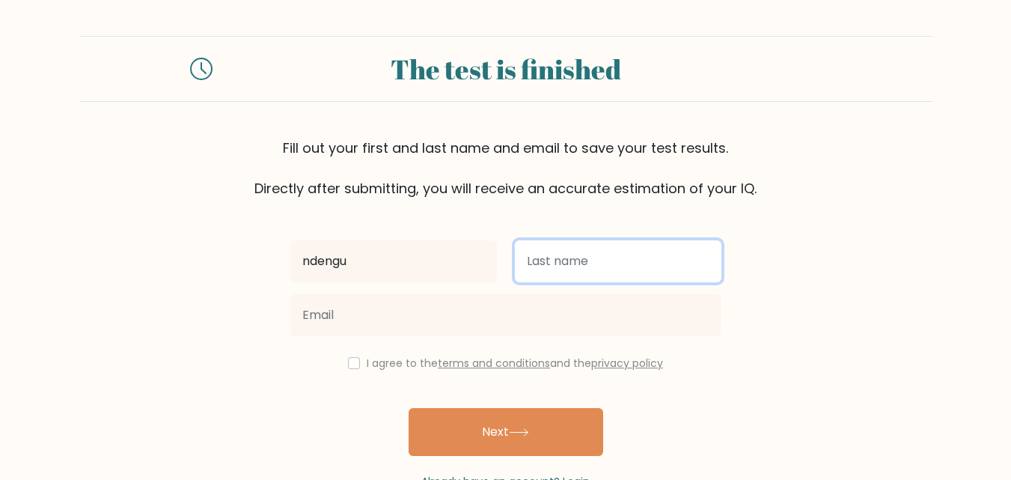
click at [617, 249] on input "text" at bounding box center [618, 261] width 206 height 42
type input "kamande"
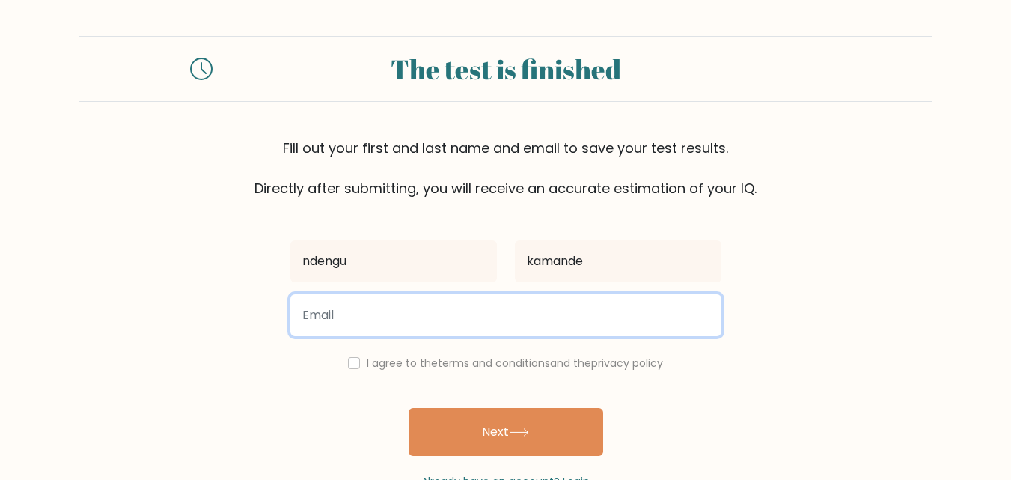
click at [536, 305] on input "email" at bounding box center [505, 315] width 431 height 42
type input "cikumainacc@gmail.com"
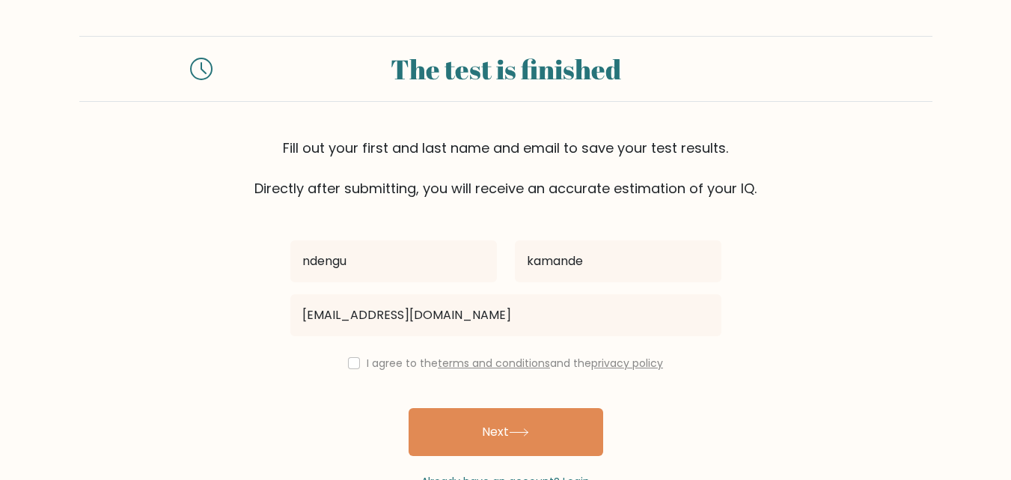
click at [356, 364] on div "I agree to the terms and conditions and the privacy policy" at bounding box center [505, 363] width 449 height 18
click at [342, 364] on div "I agree to the terms and conditions and the privacy policy" at bounding box center [505, 363] width 449 height 18
click at [343, 367] on div "I agree to the terms and conditions and the privacy policy" at bounding box center [505, 363] width 449 height 18
click at [348, 367] on input "checkbox" at bounding box center [354, 363] width 12 height 12
checkbox input "true"
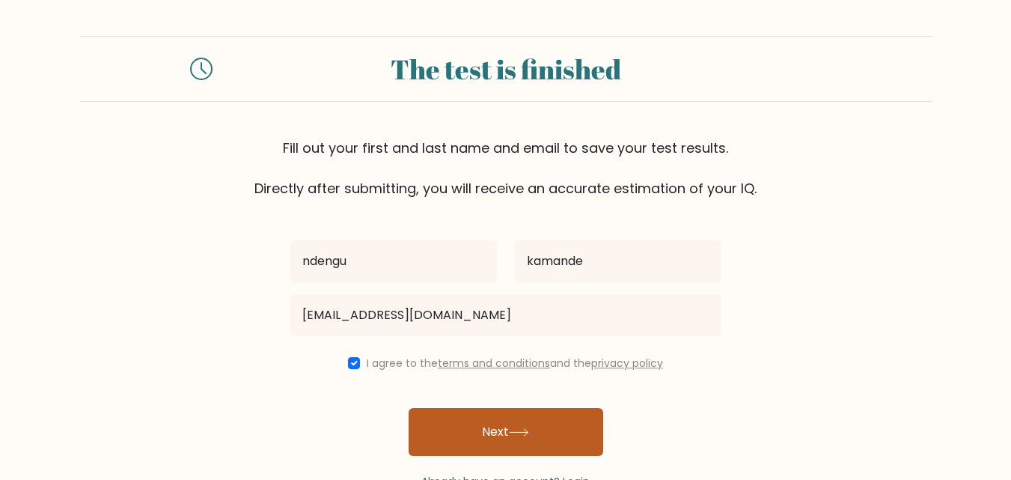
click at [491, 420] on button "Next" at bounding box center [505, 432] width 194 height 48
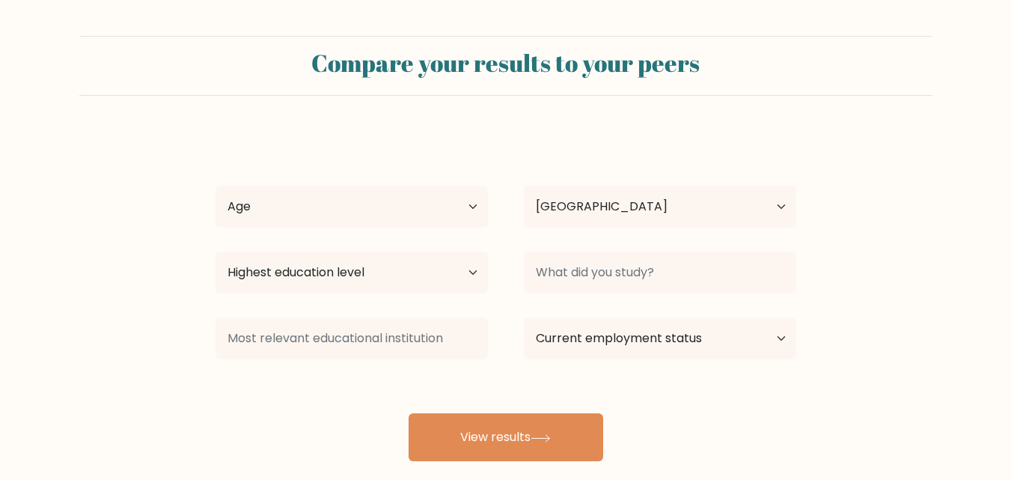
select select "KE"
click at [462, 211] on select "Age Under 18 years old 18-24 years old 25-34 years old 35-44 years old 45-54 ye…" at bounding box center [351, 207] width 272 height 42
select select "min_18"
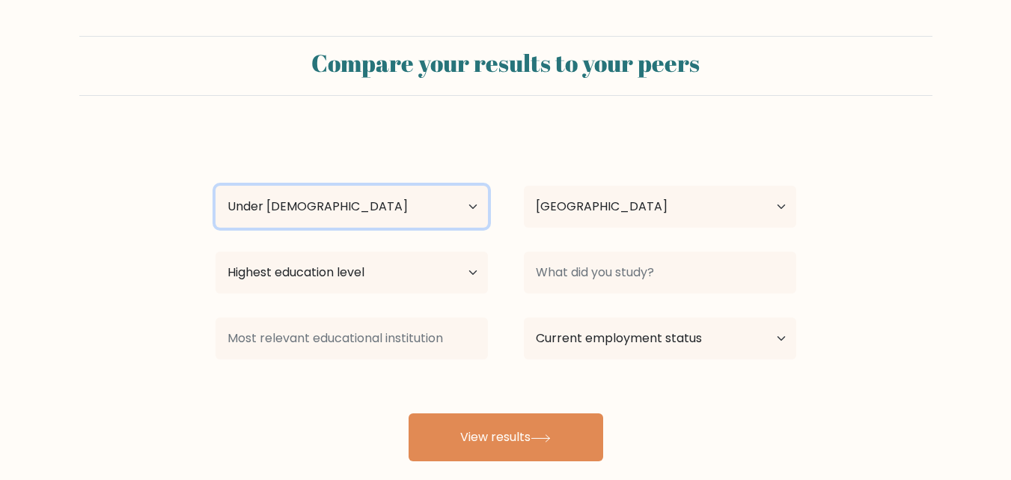
click at [215, 186] on select "Age Under 18 years old 18-24 years old 25-34 years old 35-44 years old 45-54 ye…" at bounding box center [351, 207] width 272 height 42
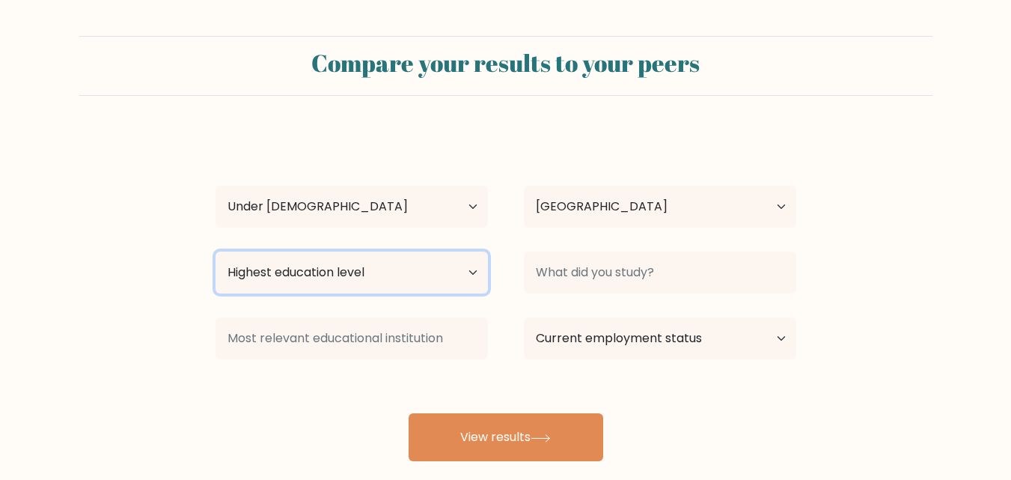
click at [421, 269] on select "Highest education level No schooling Primary Lower Secondary Upper Secondary Oc…" at bounding box center [351, 272] width 272 height 42
select select "upper_secondary"
click at [215, 251] on select "Highest education level No schooling Primary Lower Secondary Upper Secondary Oc…" at bounding box center [351, 272] width 272 height 42
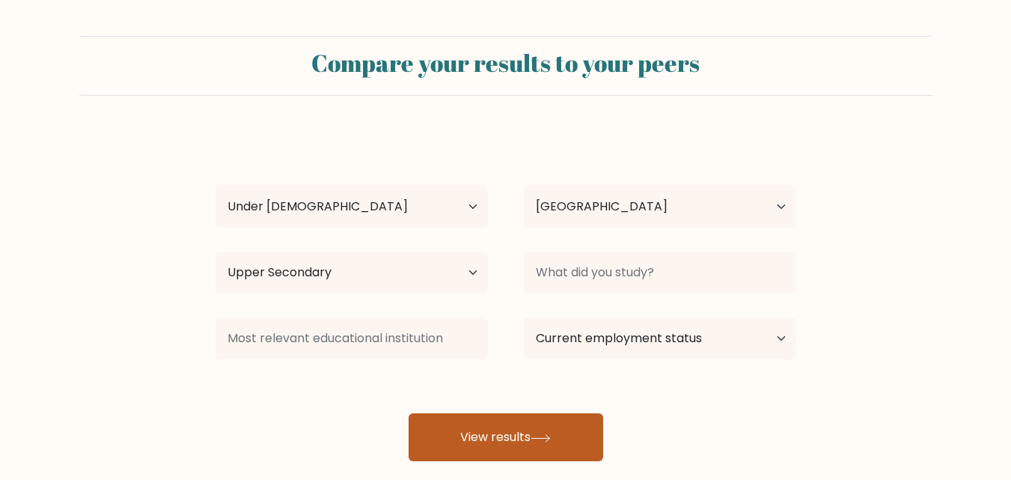
click at [521, 429] on button "View results" at bounding box center [505, 437] width 194 height 48
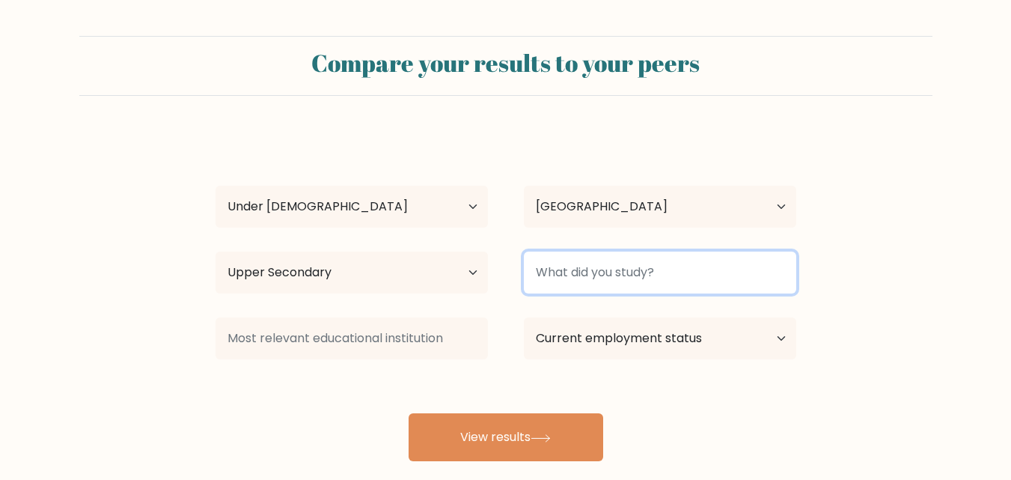
click at [701, 275] on input at bounding box center [660, 272] width 272 height 42
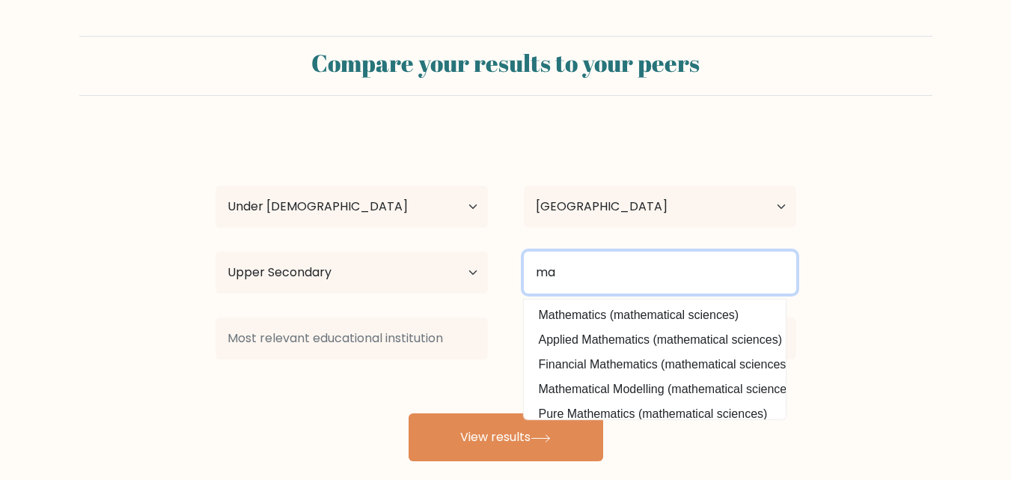
type input "m"
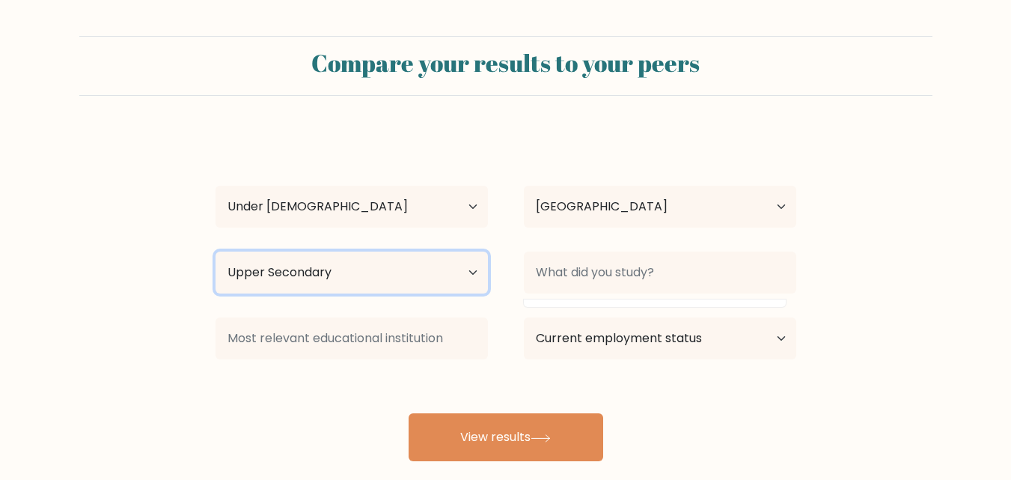
click at [479, 275] on select "Highest education level No schooling Primary Lower Secondary Upper Secondary Oc…" at bounding box center [351, 272] width 272 height 42
click at [215, 251] on select "Highest education level No schooling Primary Lower Secondary Upper Secondary Oc…" at bounding box center [351, 272] width 272 height 42
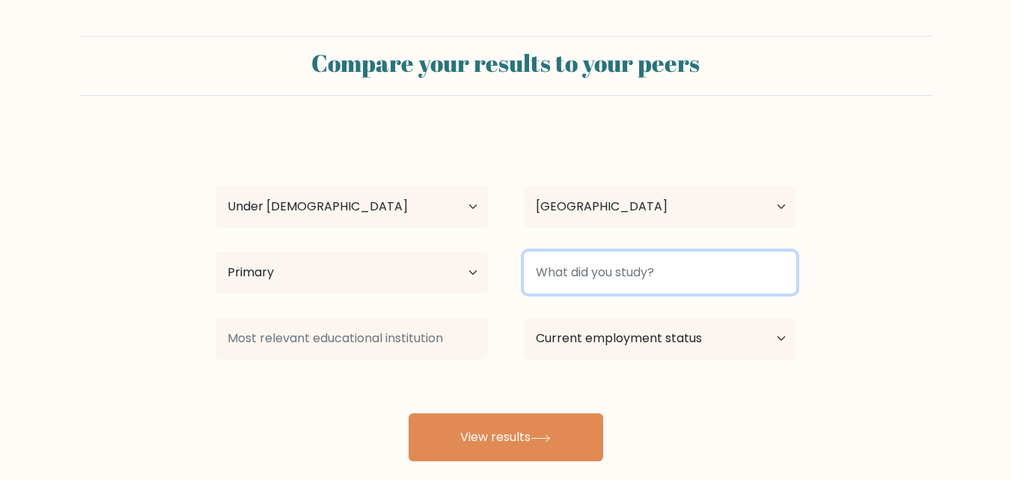
click at [661, 263] on input at bounding box center [660, 272] width 272 height 42
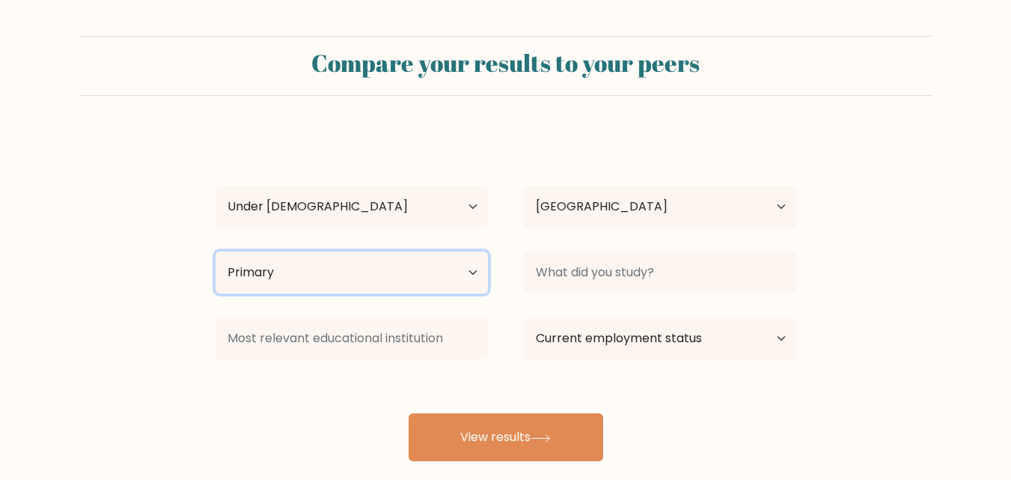
click at [442, 266] on select "Highest education level No schooling Primary Lower Secondary Upper Secondary Oc…" at bounding box center [351, 272] width 272 height 42
select select "upper_secondary"
click at [215, 251] on select "Highest education level No schooling Primary Lower Secondary Upper Secondary Oc…" at bounding box center [351, 272] width 272 height 42
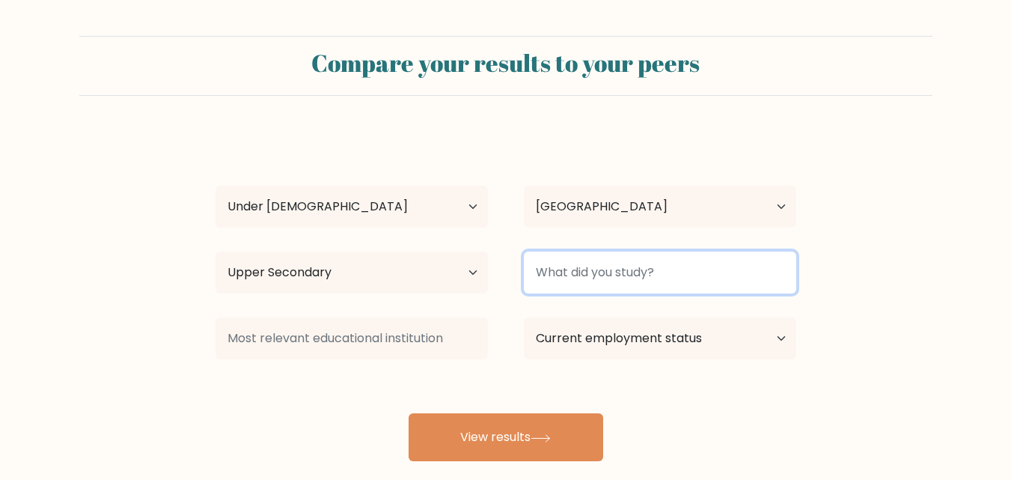
click at [631, 273] on input at bounding box center [660, 272] width 272 height 42
type input "p"
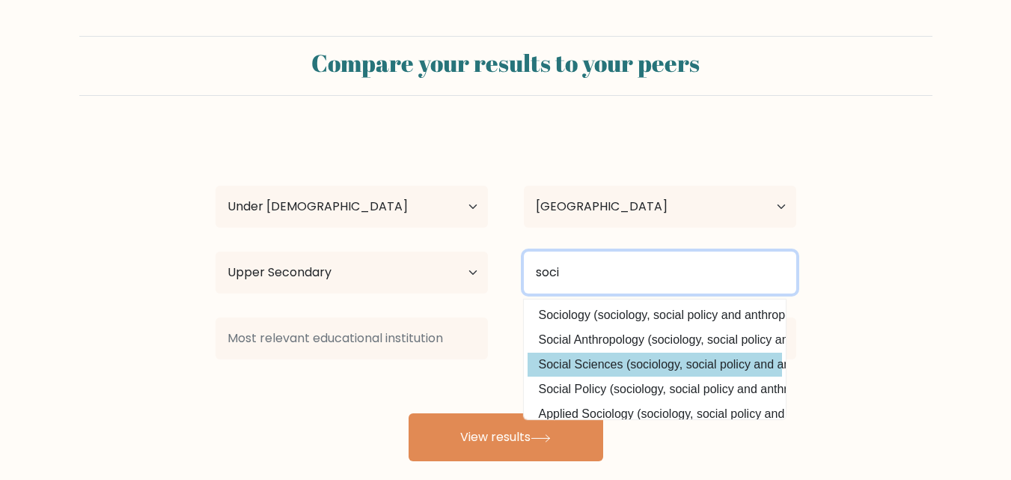
type input "soci"
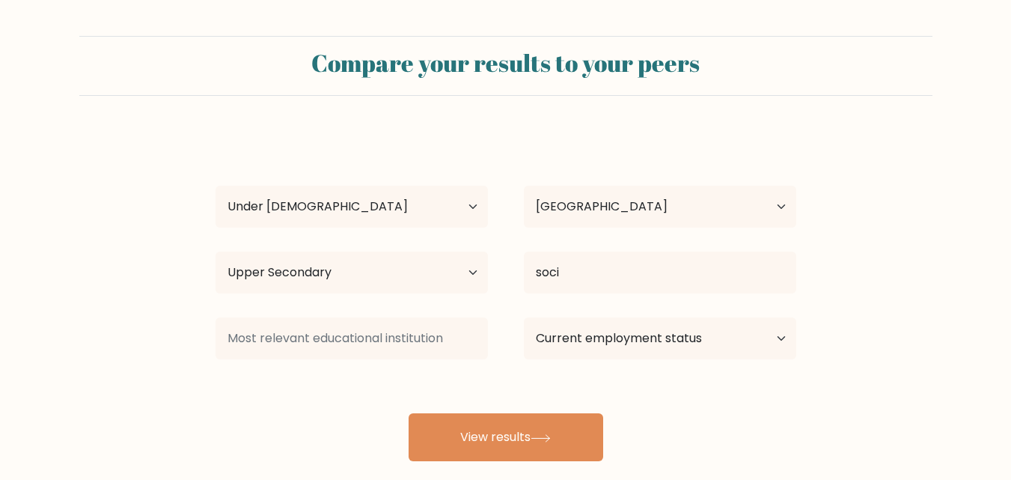
click at [630, 361] on div "ndengu kamande Age Under 18 years old 18-24 years old 25-34 years old 35-44 yea…" at bounding box center [505, 296] width 598 height 329
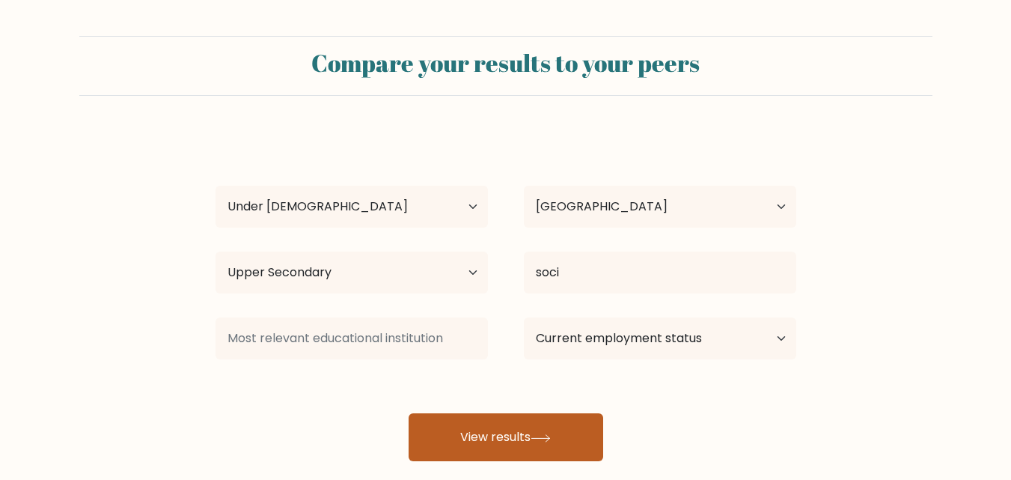
click at [537, 427] on button "View results" at bounding box center [505, 437] width 194 height 48
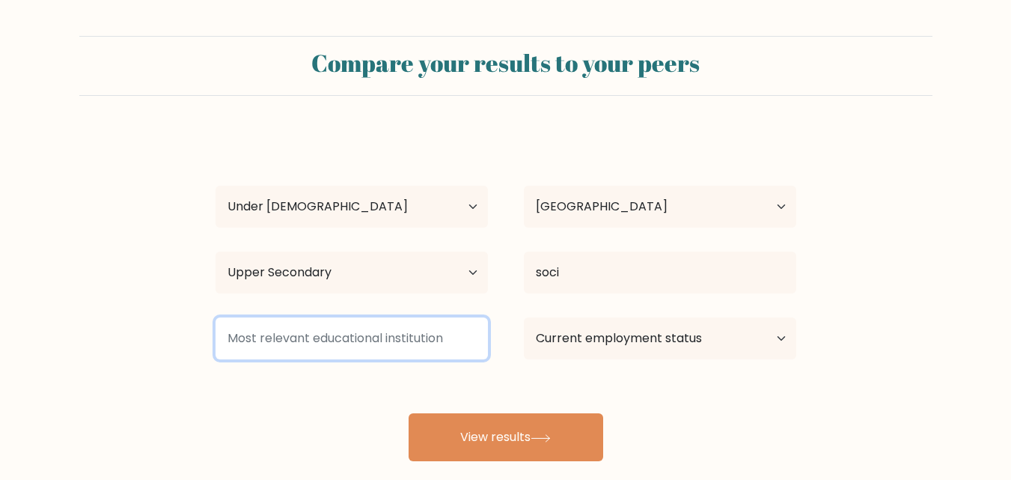
click at [419, 336] on input at bounding box center [351, 338] width 272 height 42
type input "l"
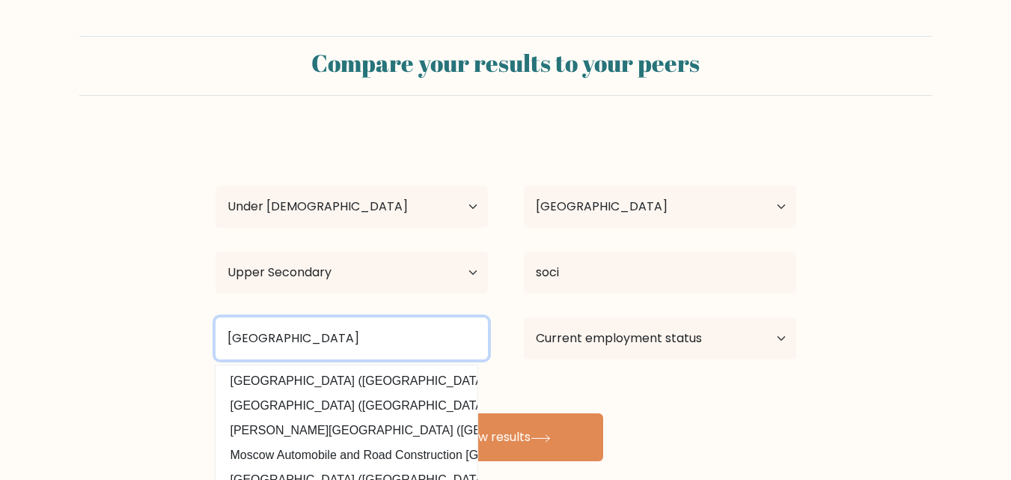
type input "loreto covent valley road"
click at [408, 413] on button "View results" at bounding box center [505, 437] width 194 height 48
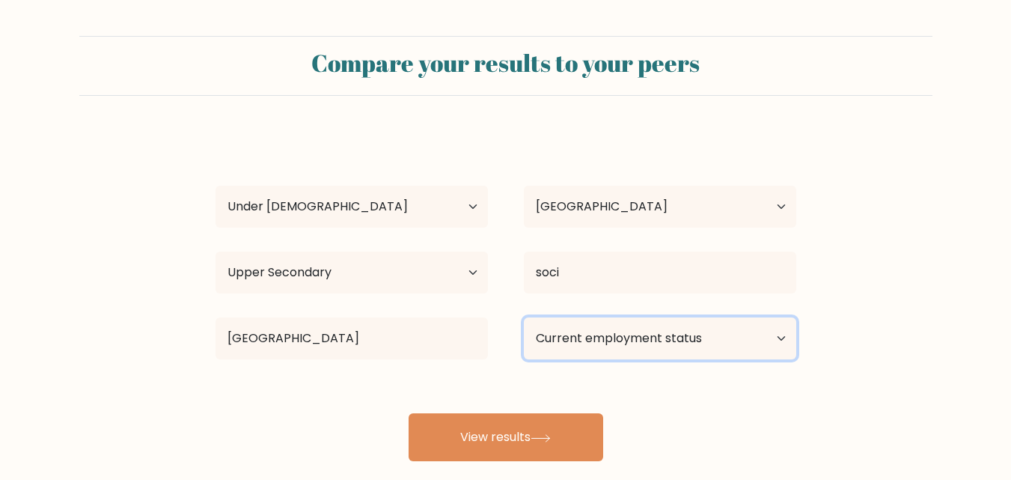
click at [661, 346] on select "Current employment status Employed Student Retired Other / prefer not to answer" at bounding box center [660, 338] width 272 height 42
select select "student"
click at [524, 317] on select "Current employment status Employed Student Retired Other / prefer not to answer" at bounding box center [660, 338] width 272 height 42
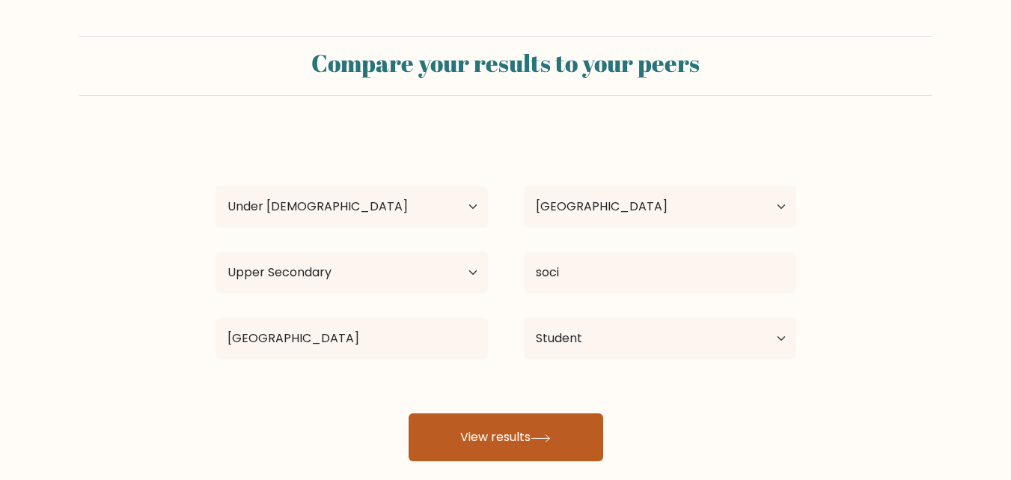
click at [515, 434] on button "View results" at bounding box center [505, 437] width 194 height 48
